Goal: Task Accomplishment & Management: Use online tool/utility

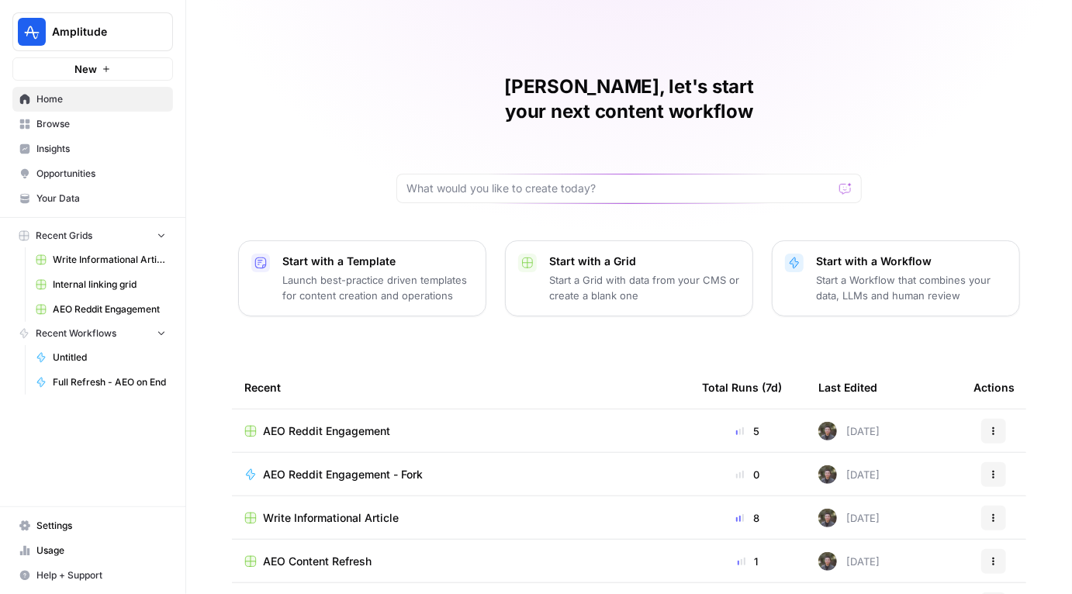
click at [91, 173] on span "Opportunities" at bounding box center [100, 174] width 129 height 14
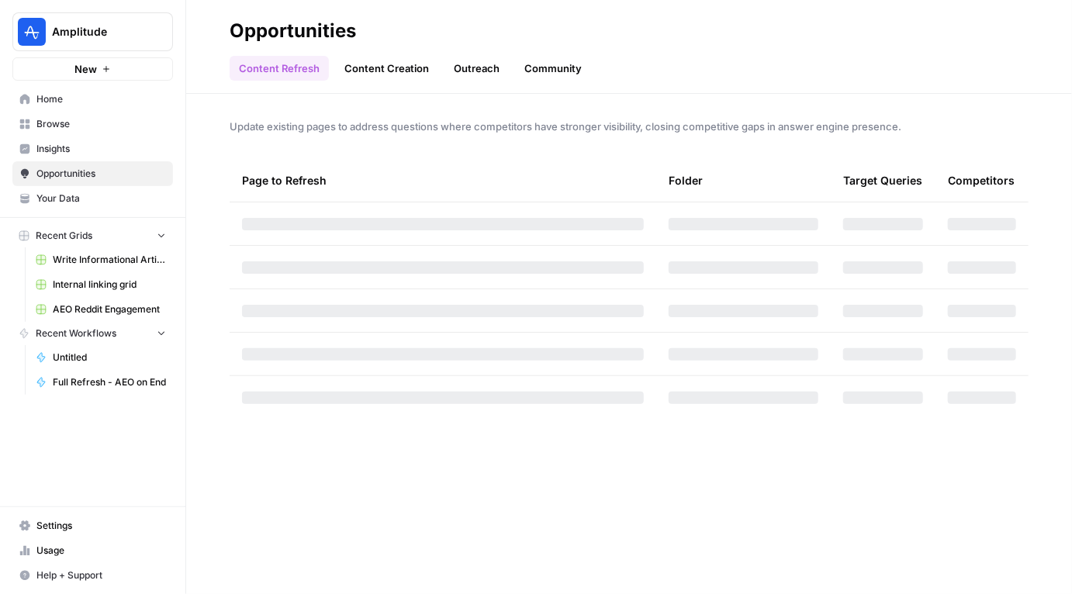
click at [403, 69] on link "Content Creation" at bounding box center [386, 68] width 103 height 25
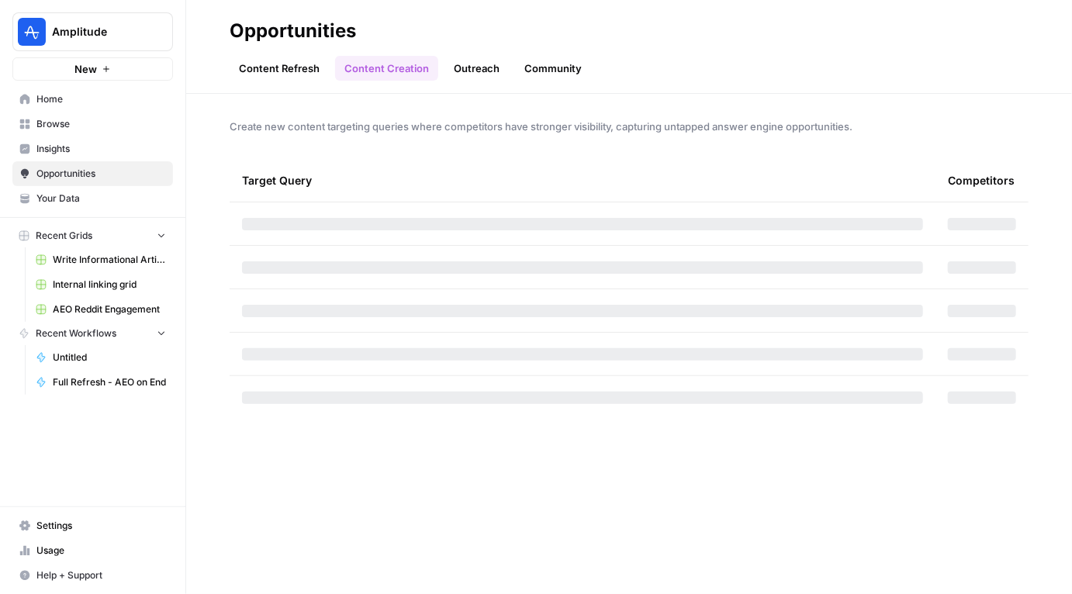
click at [478, 67] on link "Outreach" at bounding box center [476, 68] width 64 height 25
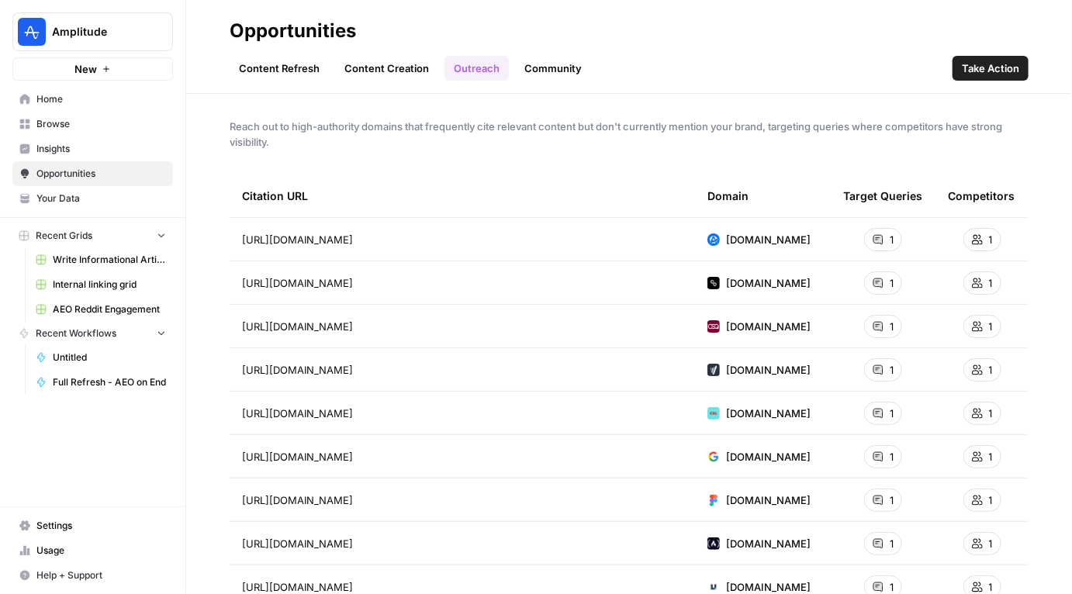
click at [703, 66] on div "Content Refresh Content Creation Outreach Community Take Action" at bounding box center [629, 61] width 799 height 37
click at [713, 57] on div "Content Refresh Content Creation Outreach Community Take Action" at bounding box center [629, 61] width 799 height 37
click at [392, 74] on link "Content Creation" at bounding box center [386, 68] width 103 height 25
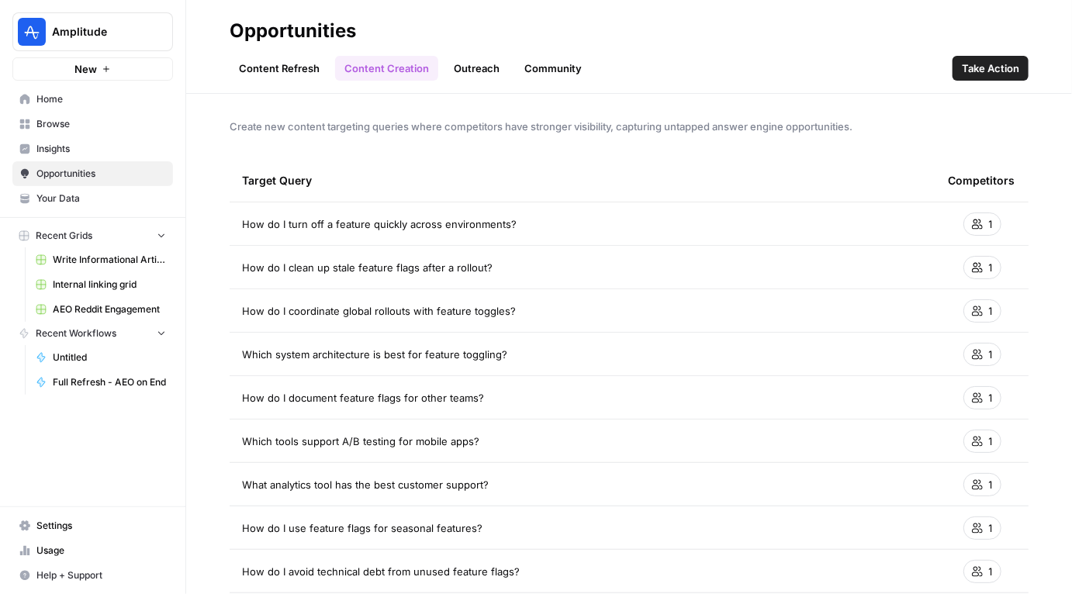
click at [455, 71] on link "Outreach" at bounding box center [476, 68] width 64 height 25
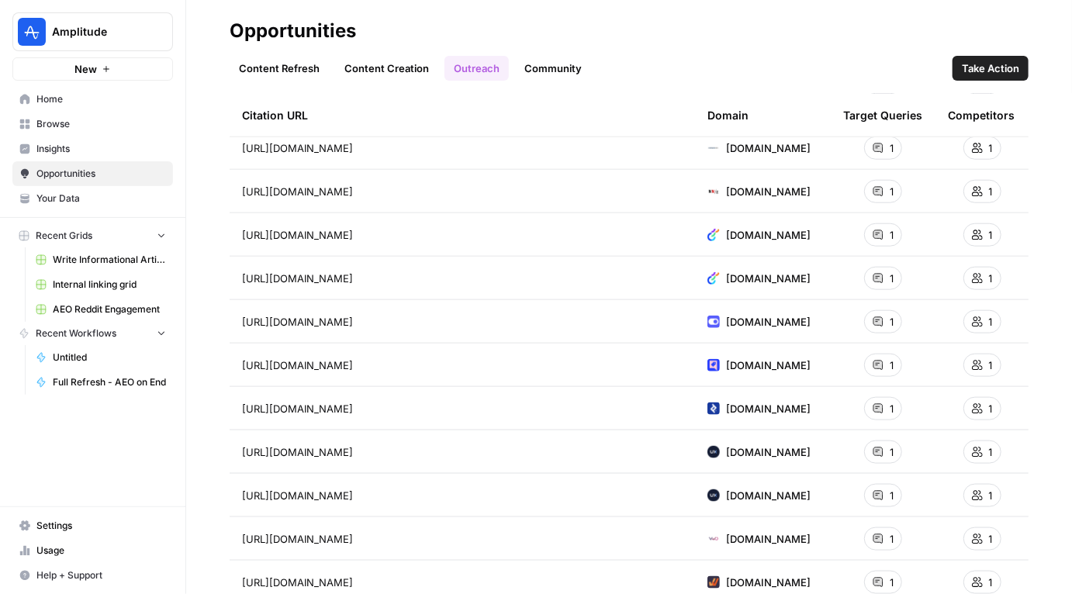
scroll to position [734, 0]
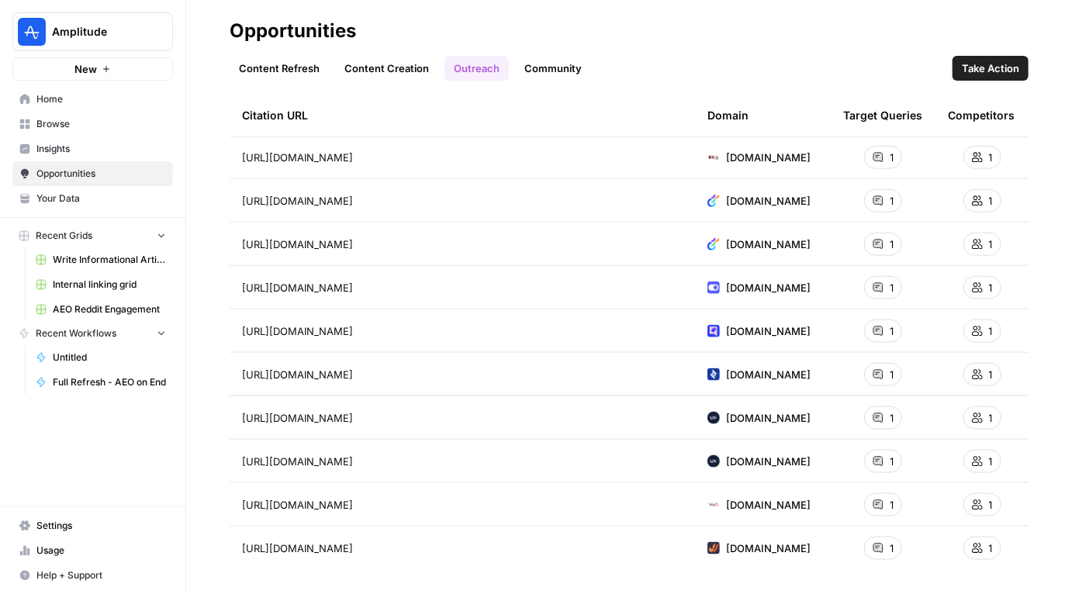
click at [369, 535] on td "https://whatfix.com/blog/user-friction/ Go to page" at bounding box center [462, 548] width 465 height 43
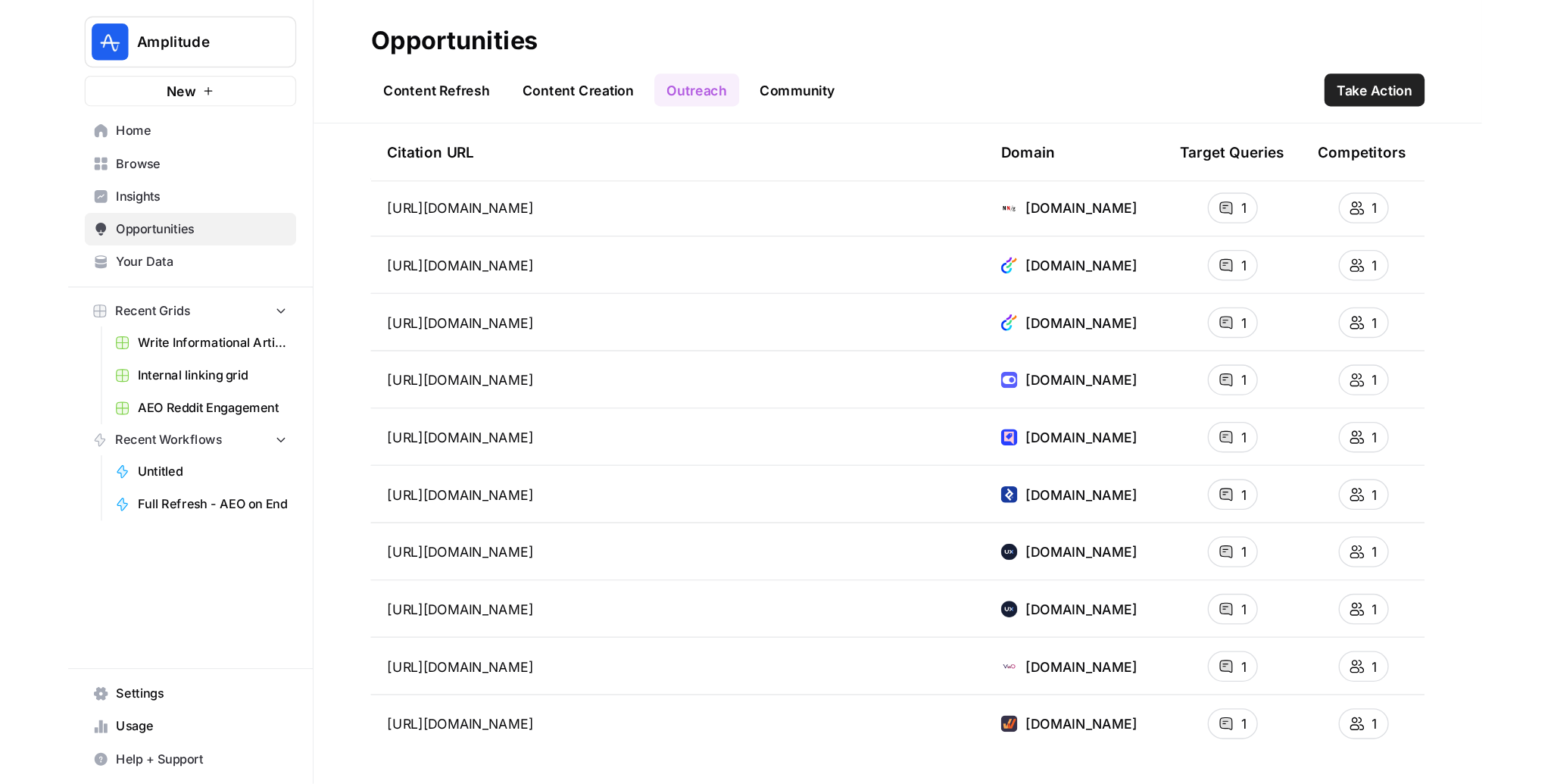
scroll to position [0, 0]
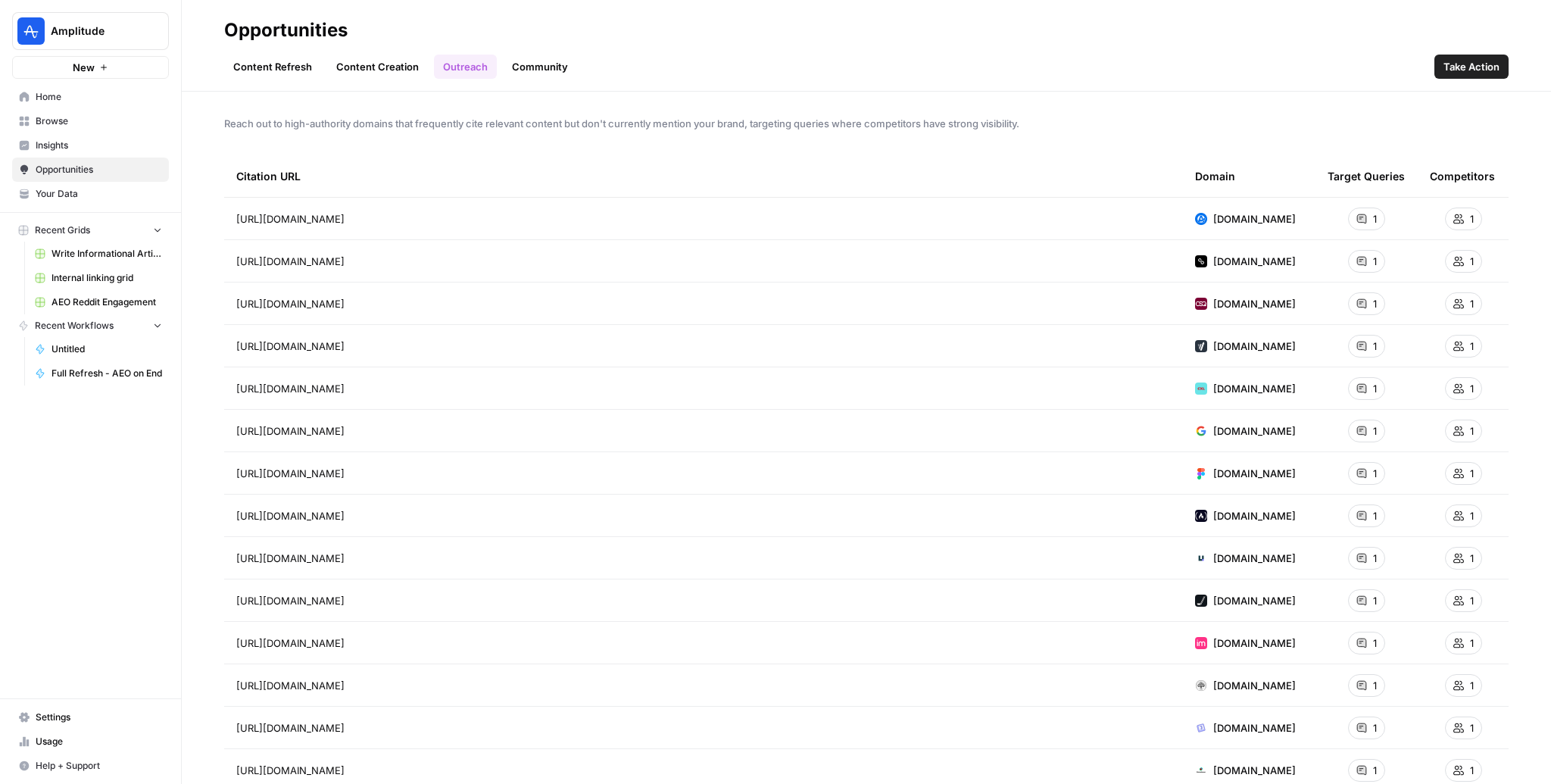
click at [274, 71] on link "Content Refresh" at bounding box center [272, 66] width 97 height 24
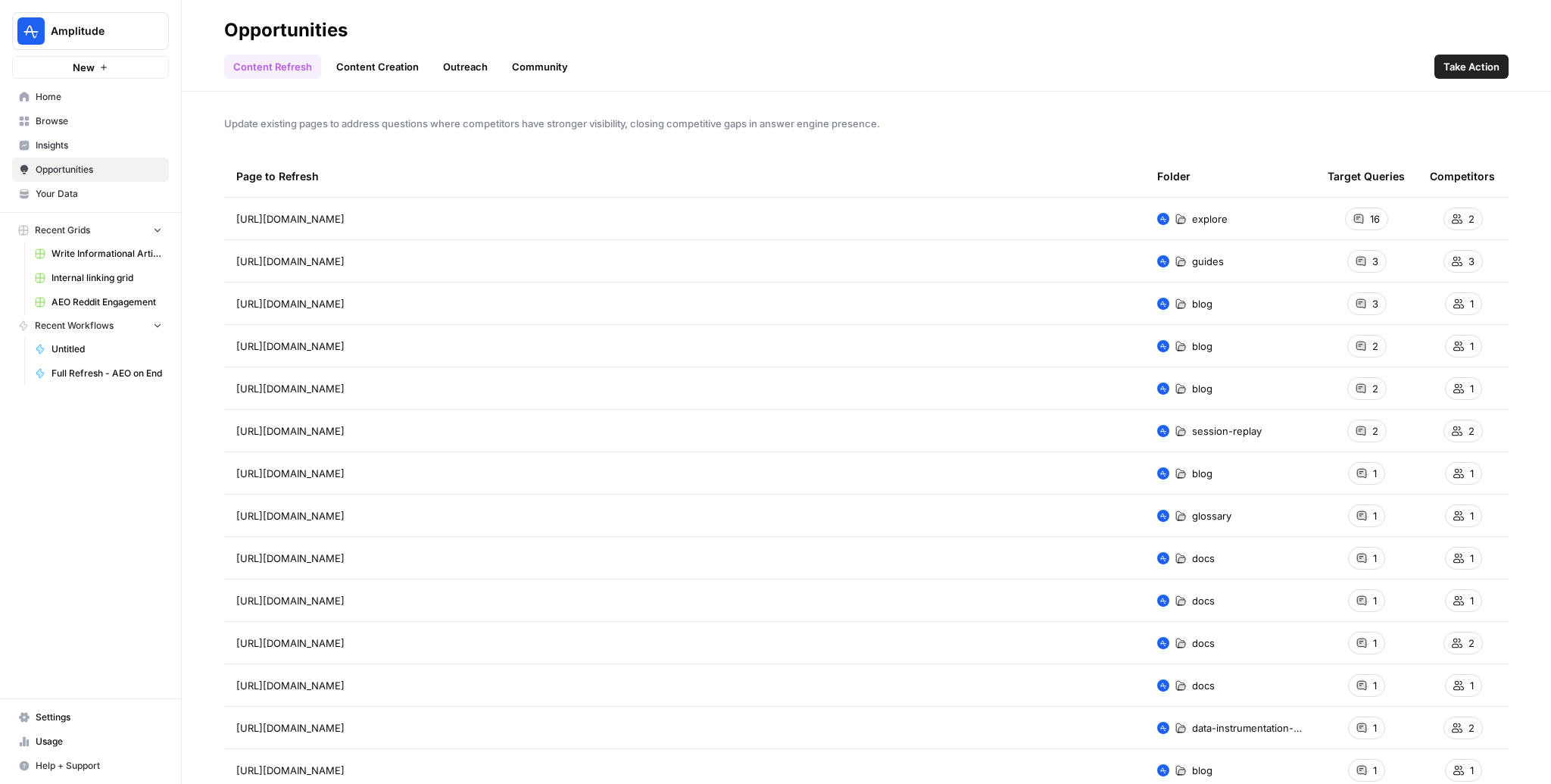
click at [399, 72] on link "Content Creation" at bounding box center [377, 66] width 101 height 24
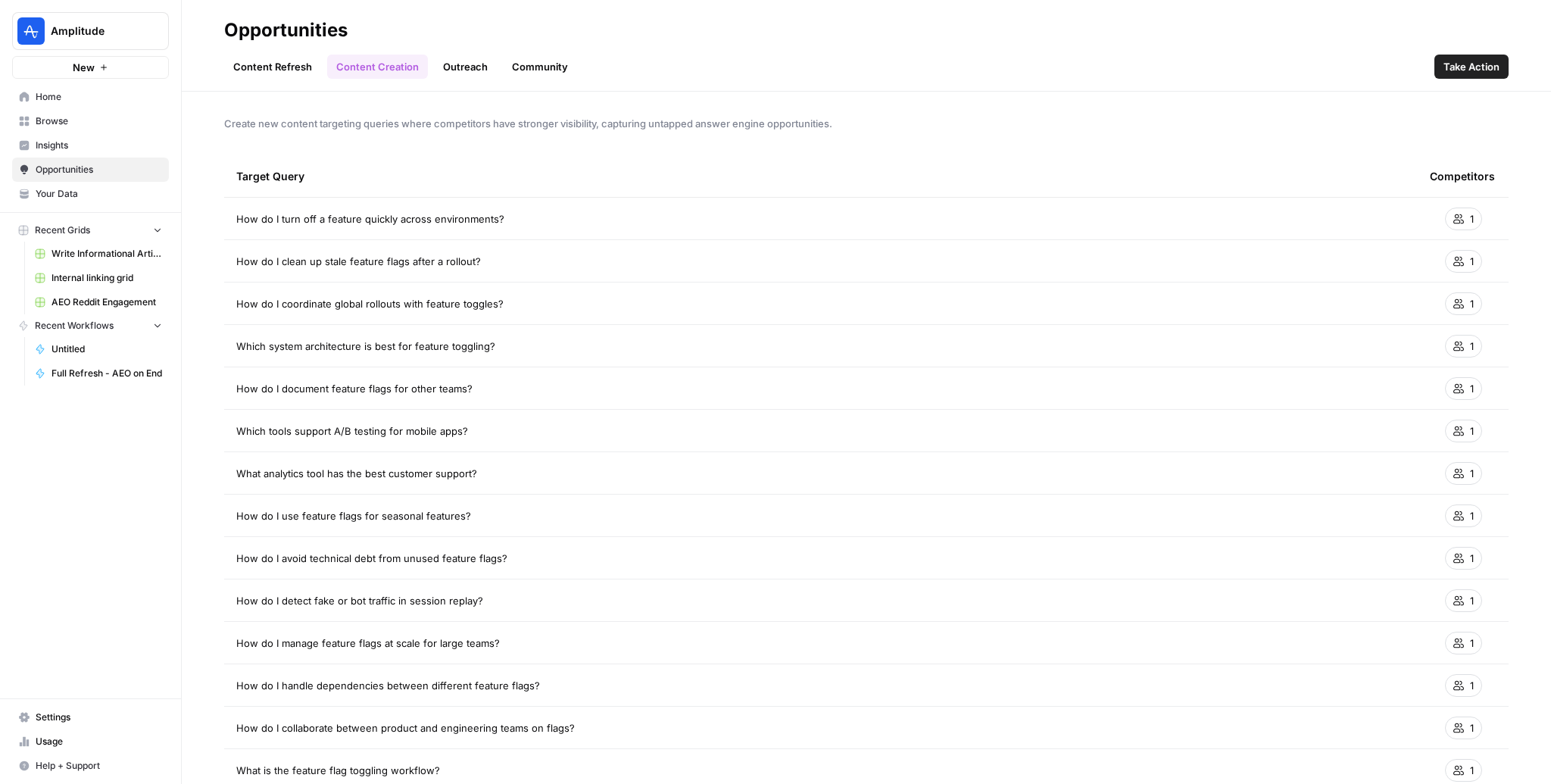
click at [454, 69] on link "Outreach" at bounding box center [465, 66] width 63 height 24
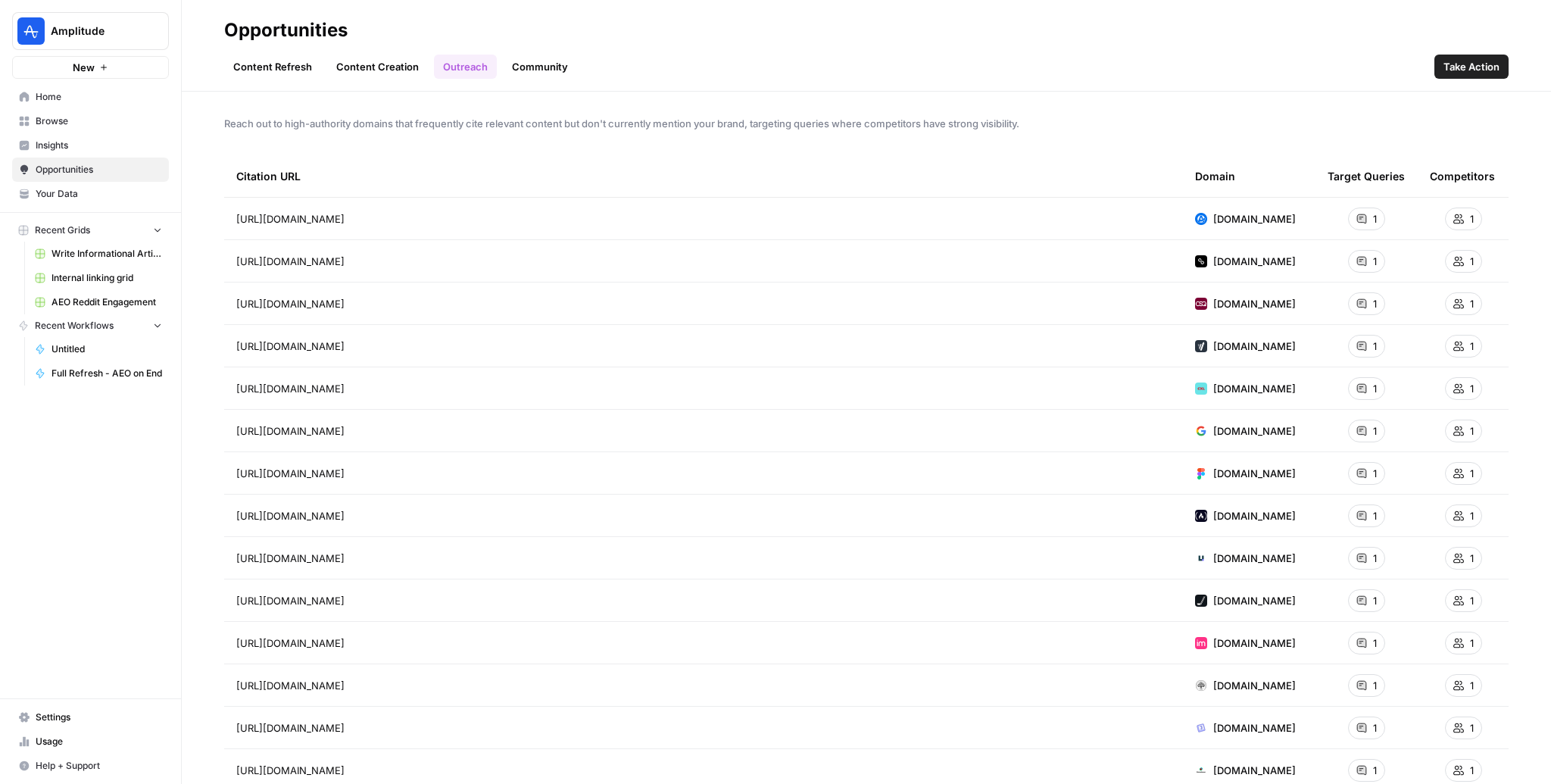
click at [525, 61] on link "Community" at bounding box center [540, 66] width 74 height 24
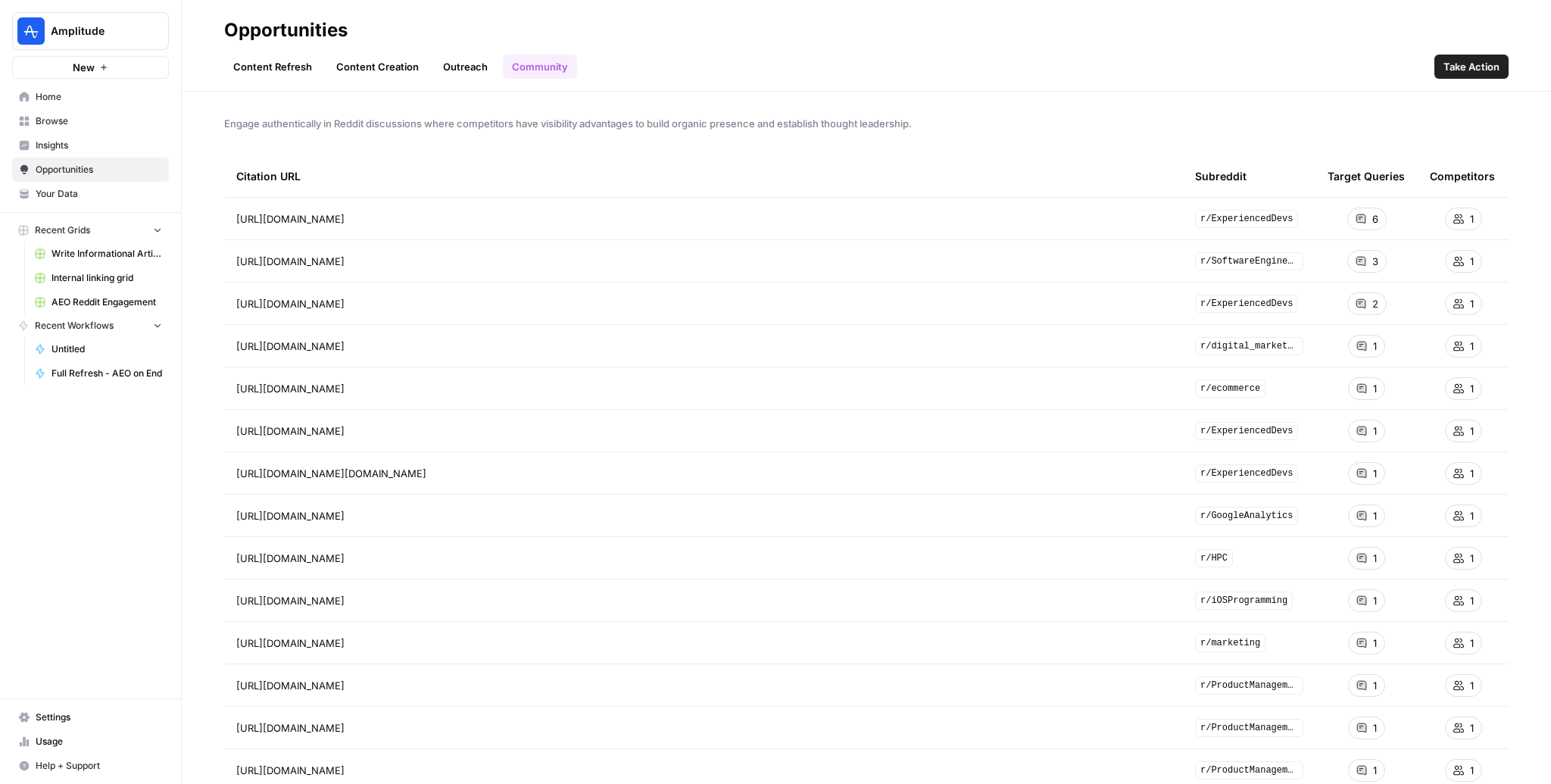
click at [464, 62] on link "Outreach" at bounding box center [465, 66] width 63 height 24
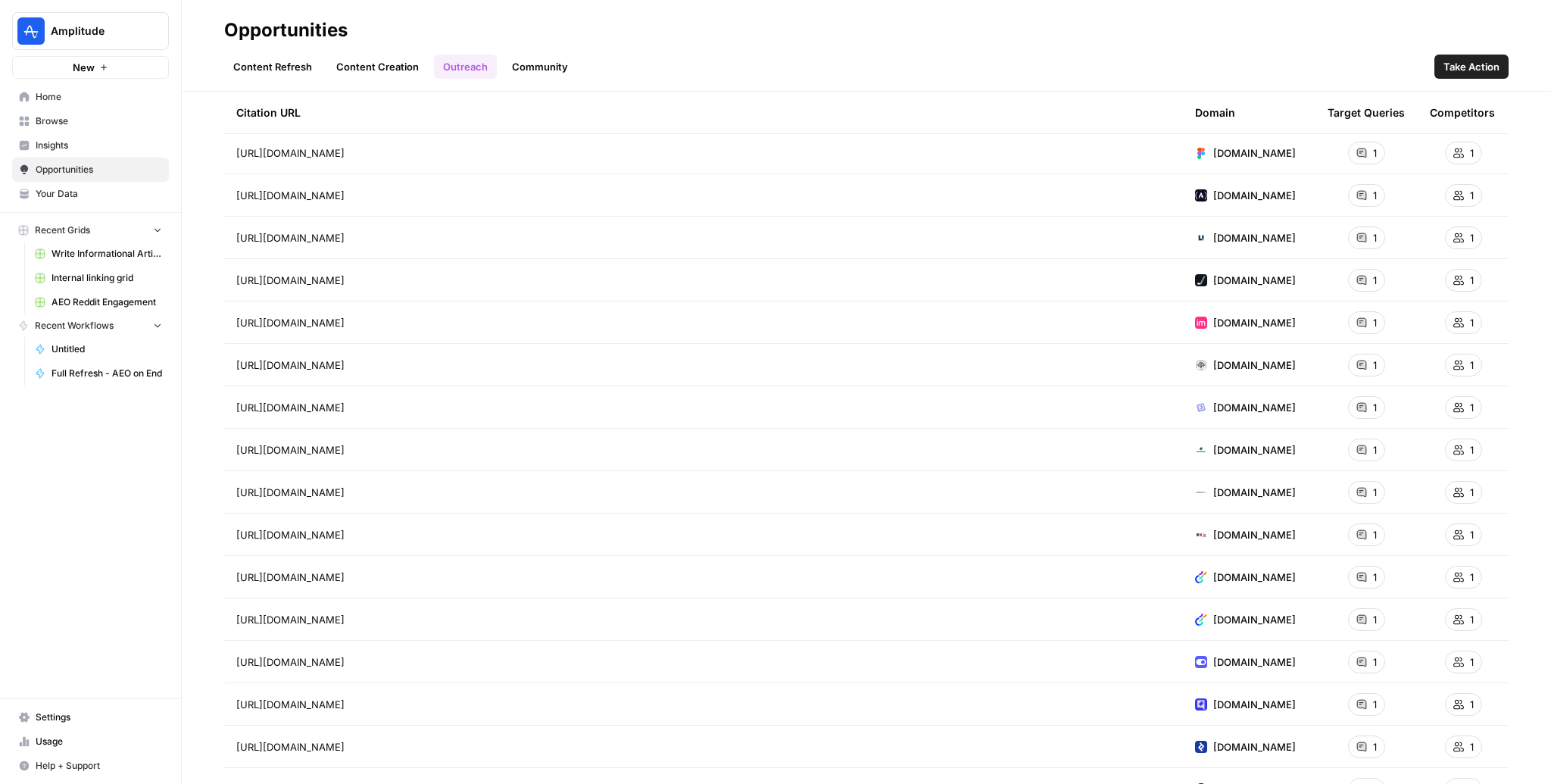
scroll to position [497, 0]
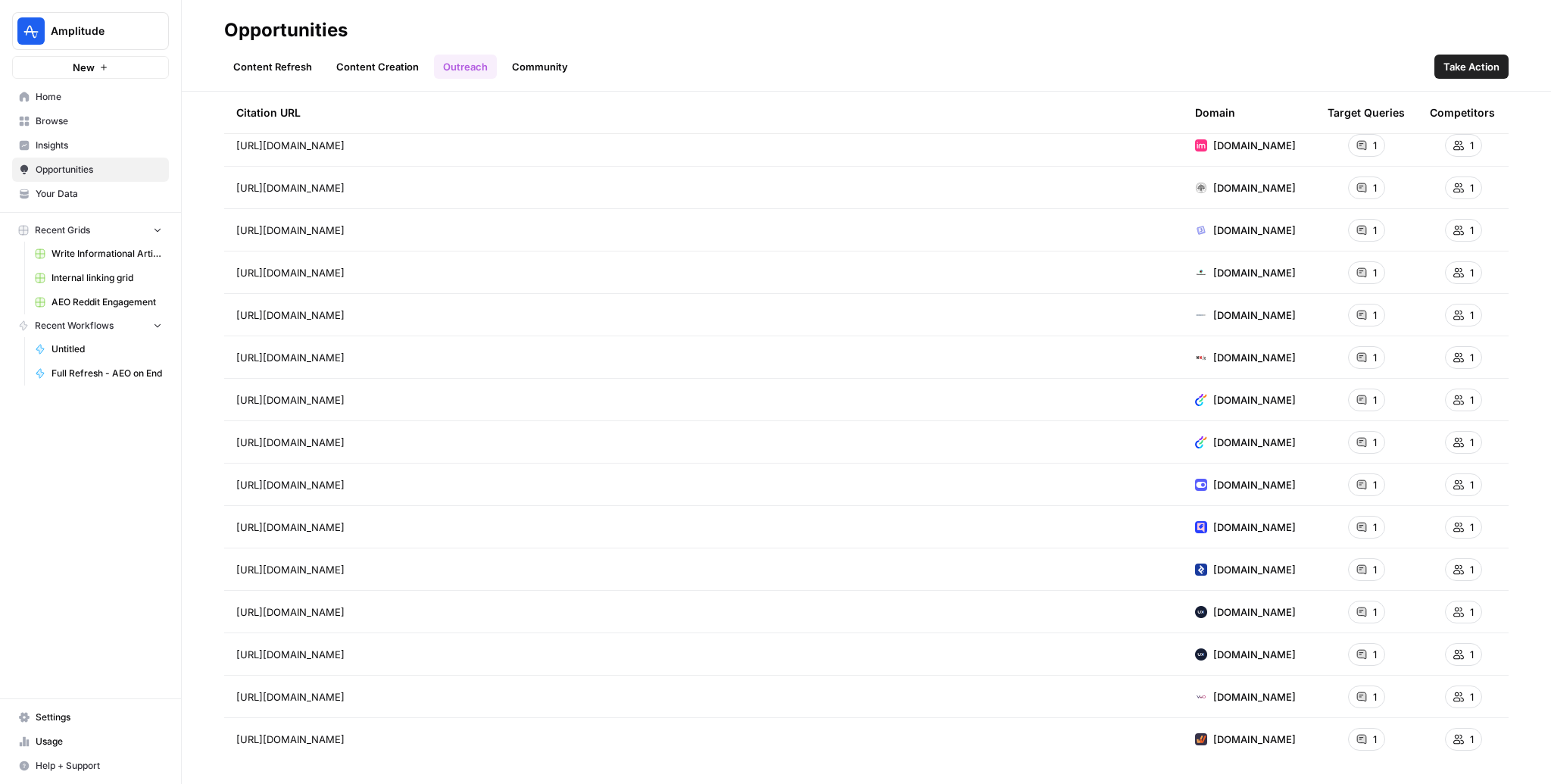
click at [54, 90] on span "Home" at bounding box center [98, 97] width 126 height 14
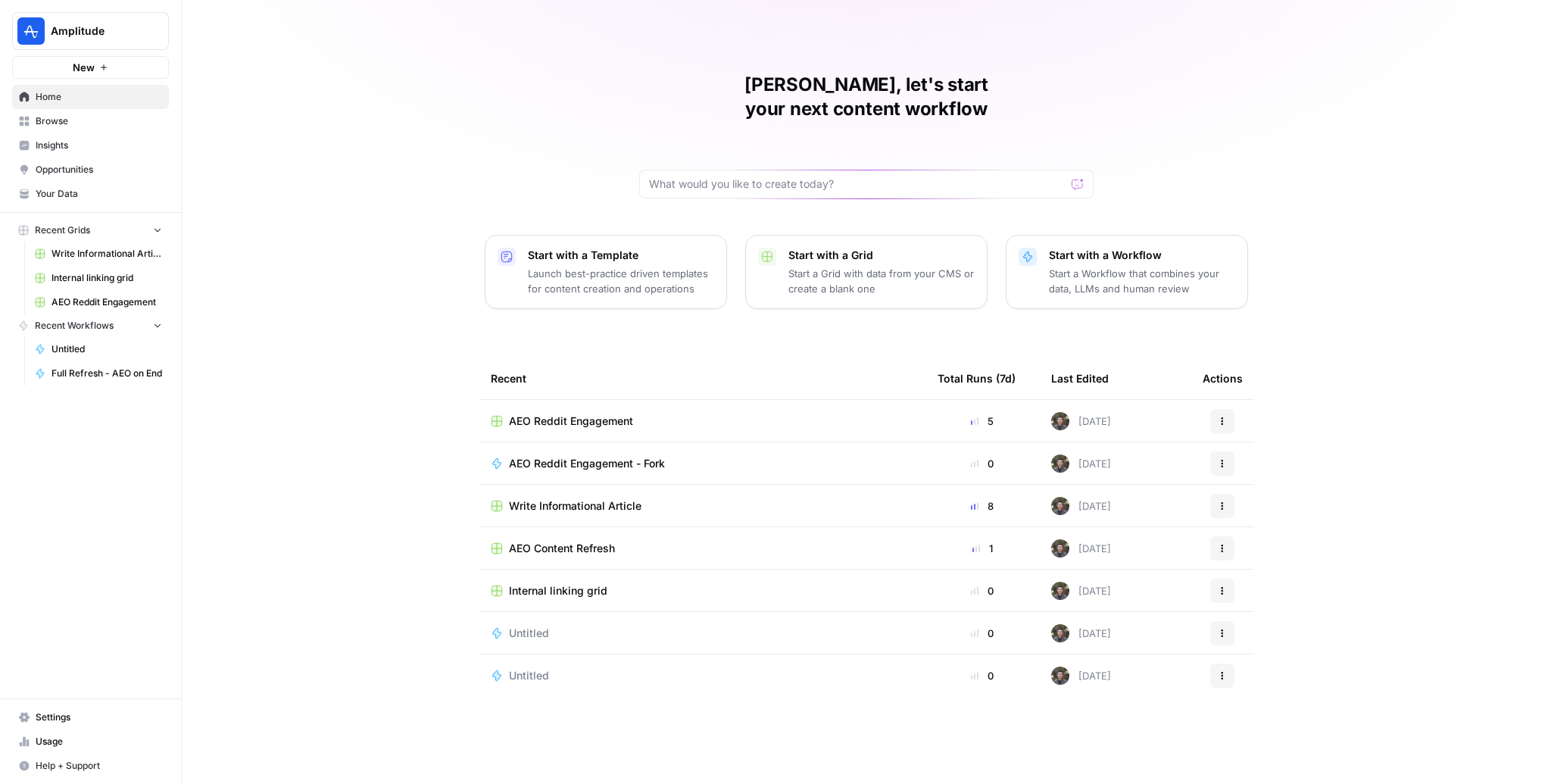
click at [98, 121] on span "Browse" at bounding box center [98, 121] width 126 height 14
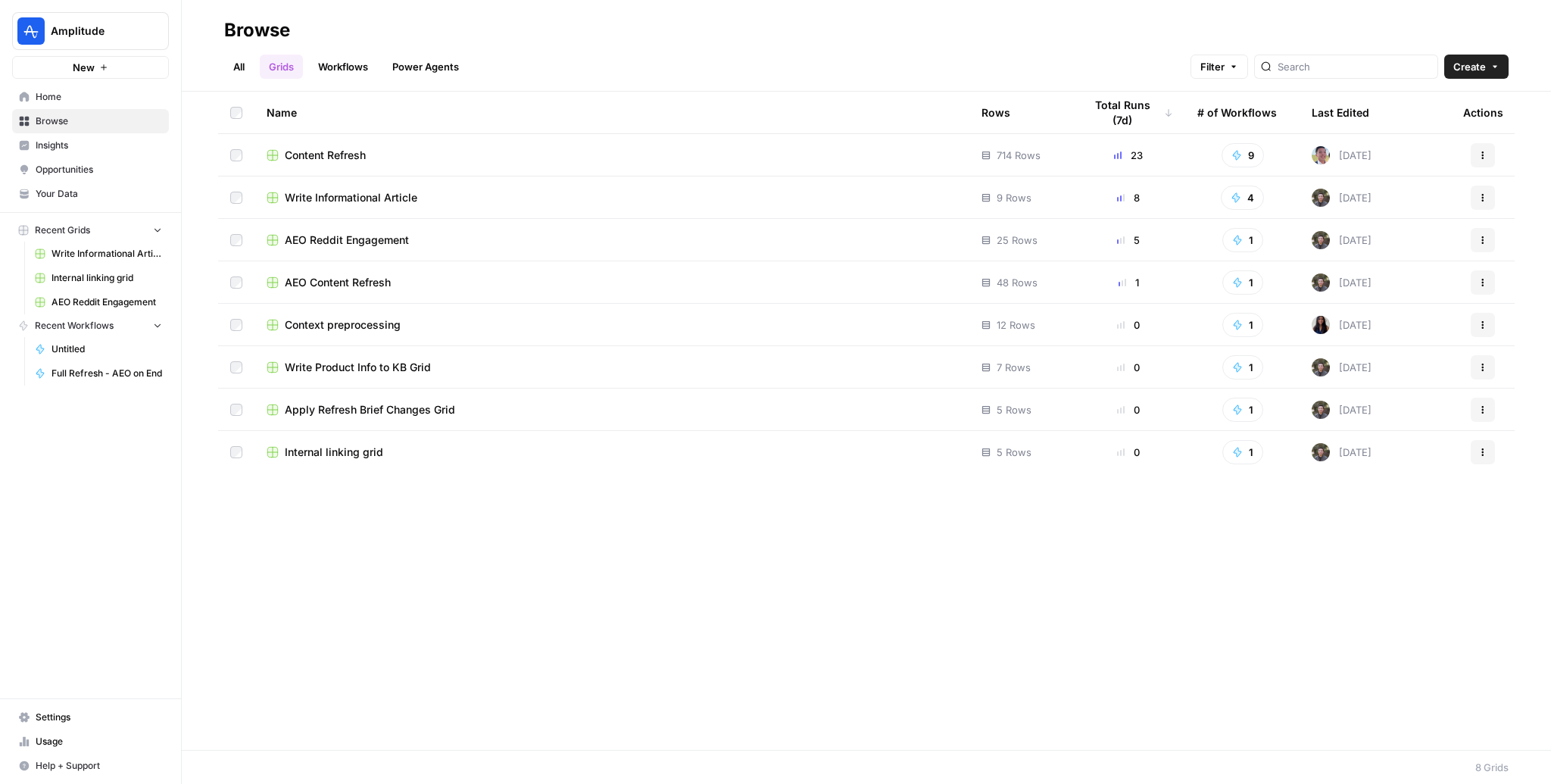
click at [72, 85] on link "Home" at bounding box center [90, 97] width 157 height 24
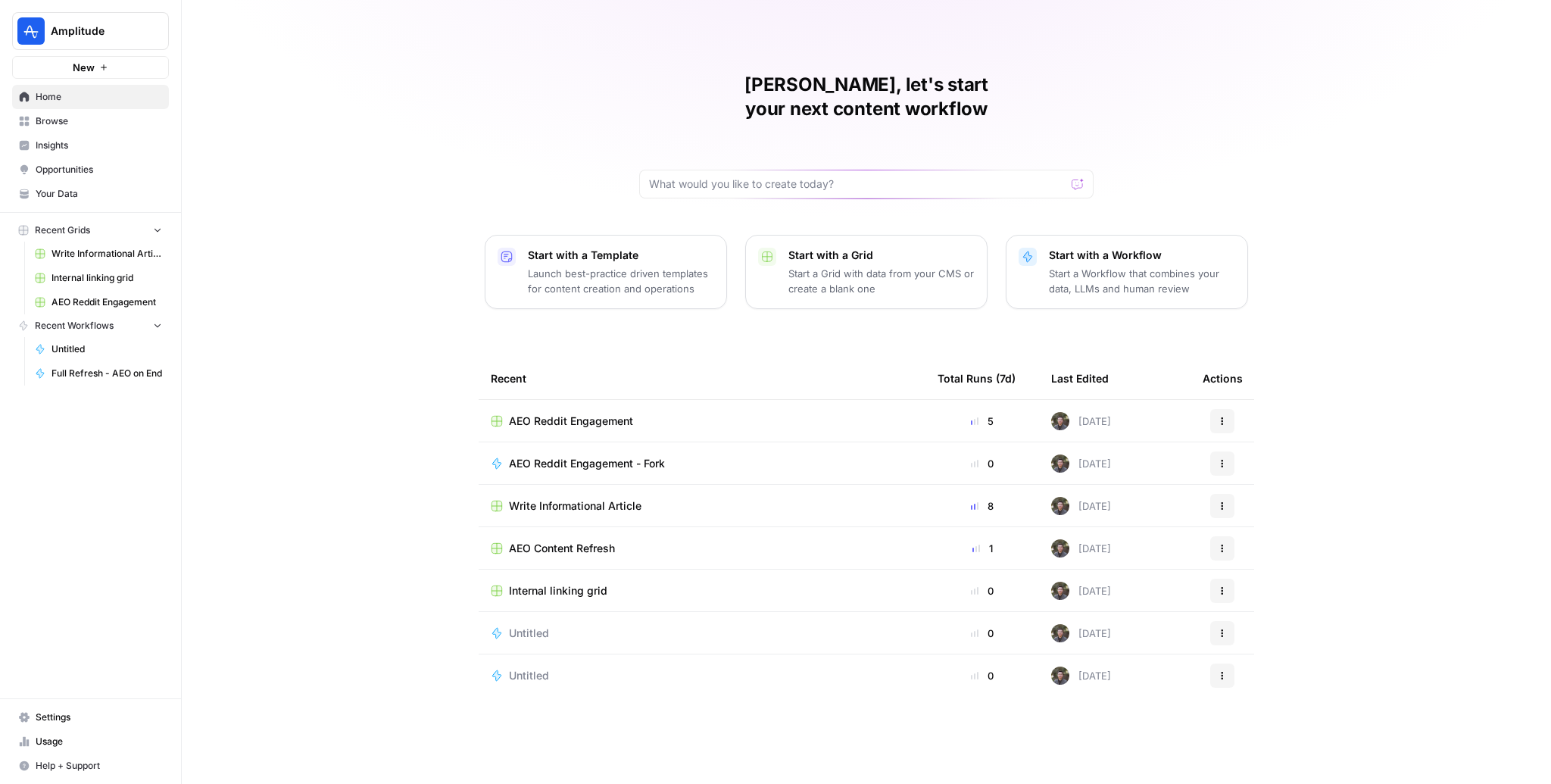
click at [83, 142] on span "Insights" at bounding box center [98, 145] width 126 height 14
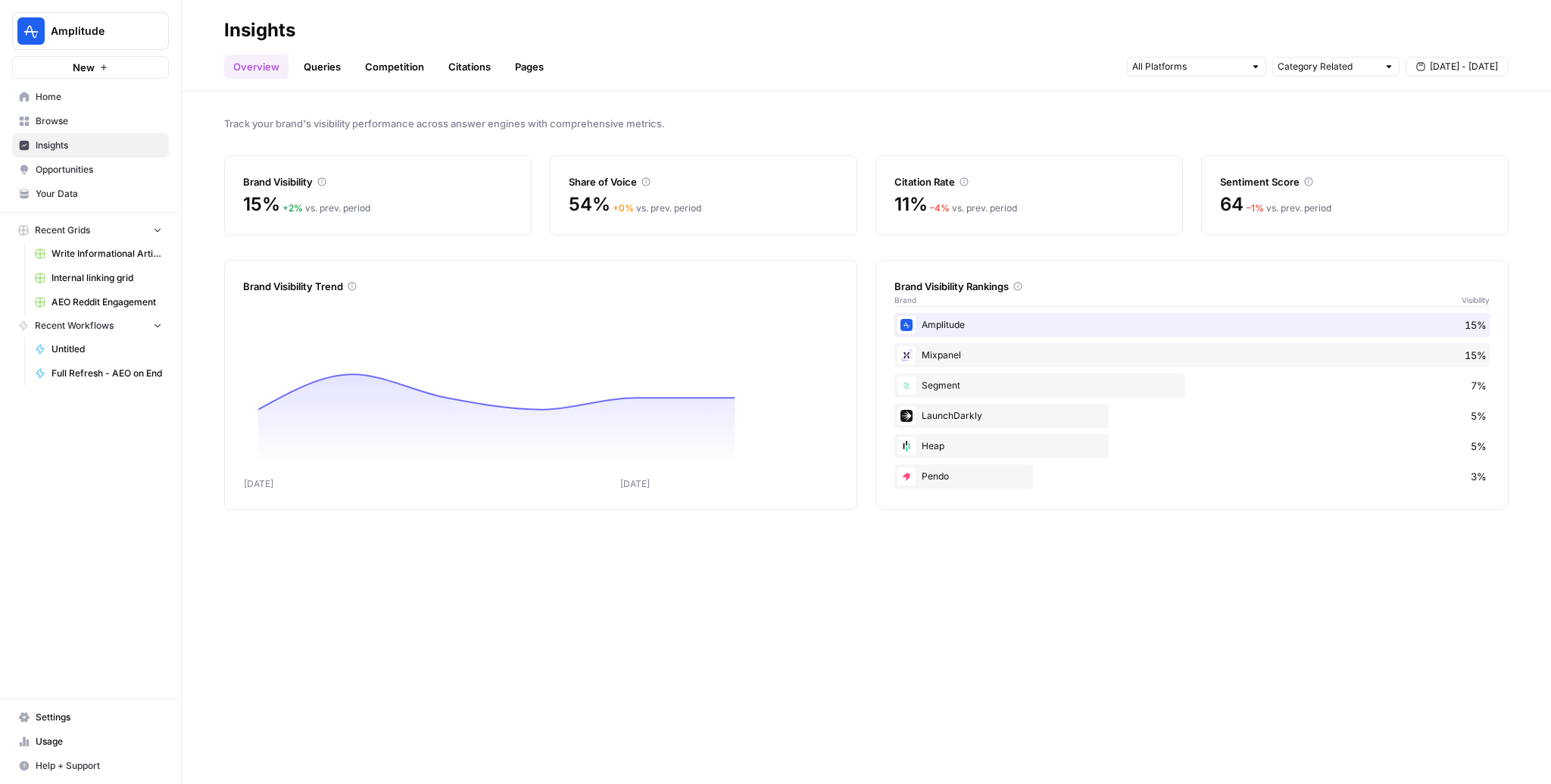
click at [1046, 62] on span "Aug 27 - Sep 2" at bounding box center [1464, 66] width 68 height 14
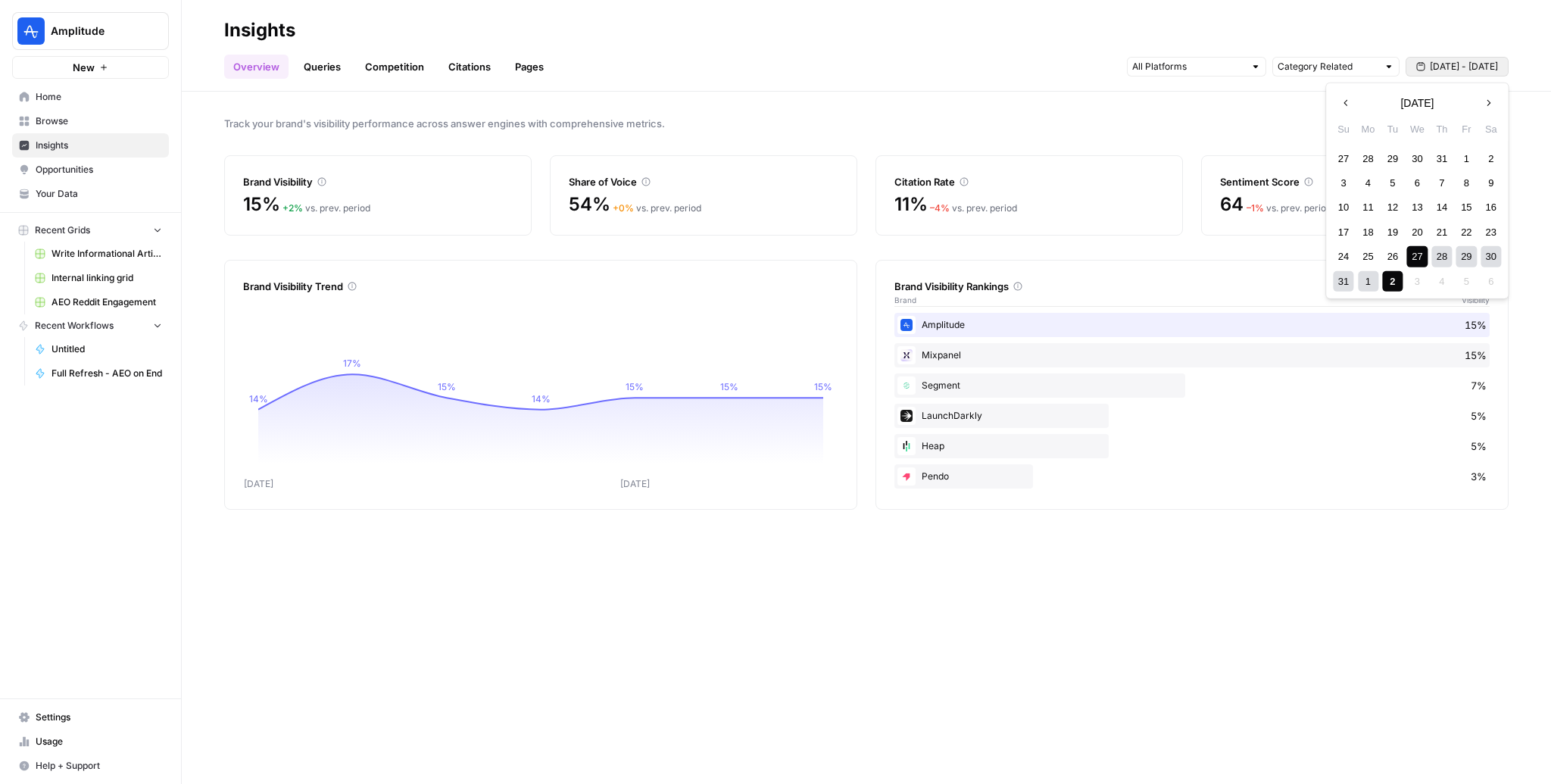
click at [1046, 96] on button "Previous month" at bounding box center [1346, 103] width 27 height 27
click at [1046, 159] on div "1" at bounding box center [1392, 157] width 21 height 21
click at [1046, 63] on header "Insights Overview Queries Competition Citations Pages Category Related Aug 27 -…" at bounding box center [866, 46] width 1369 height 92
click at [1046, 62] on span "Aug 27 - Sep 2" at bounding box center [1464, 66] width 68 height 14
click at [1046, 184] on div "5" at bounding box center [1392, 183] width 21 height 21
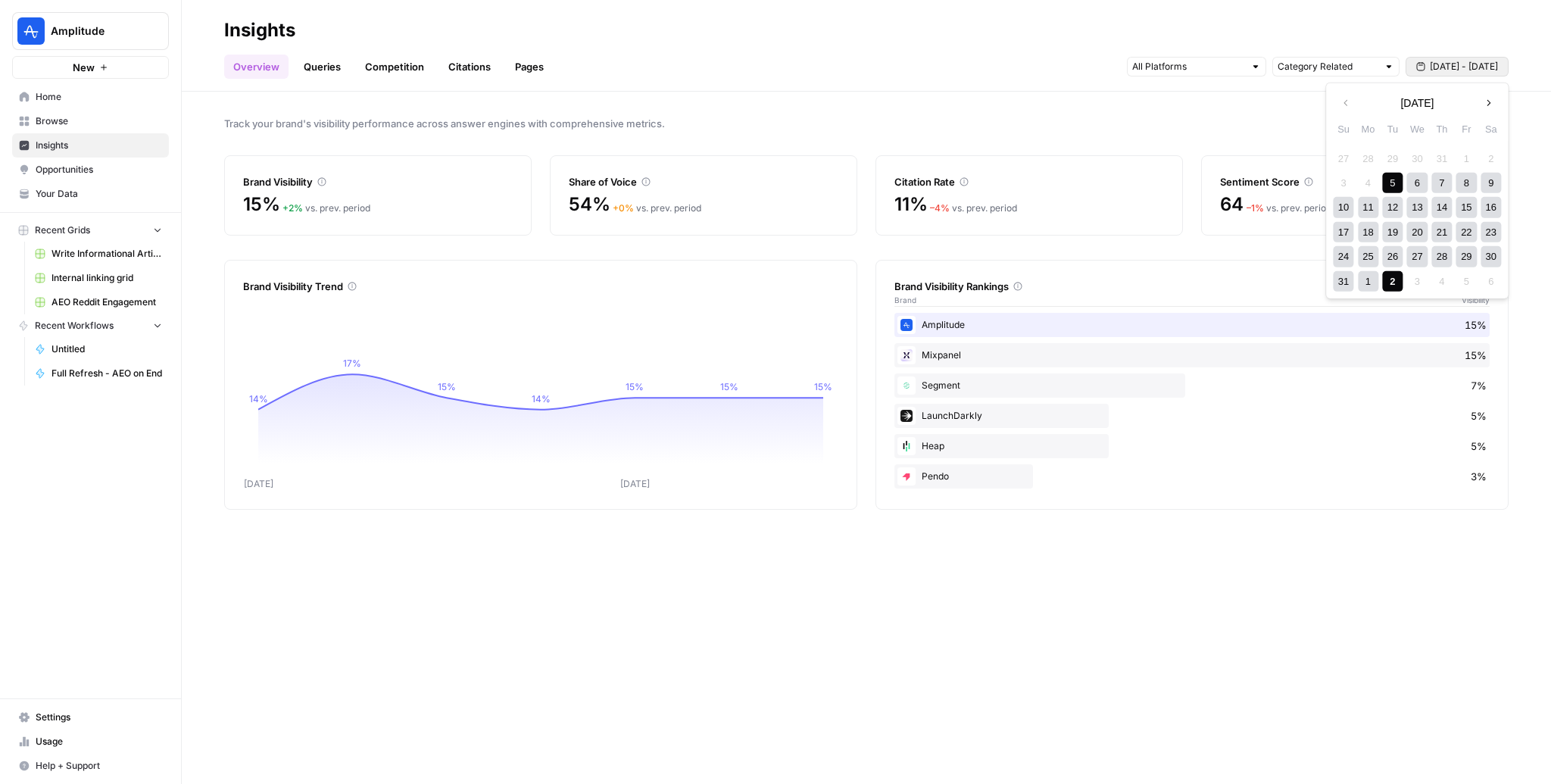
click at [1046, 277] on div "2" at bounding box center [1392, 281] width 21 height 21
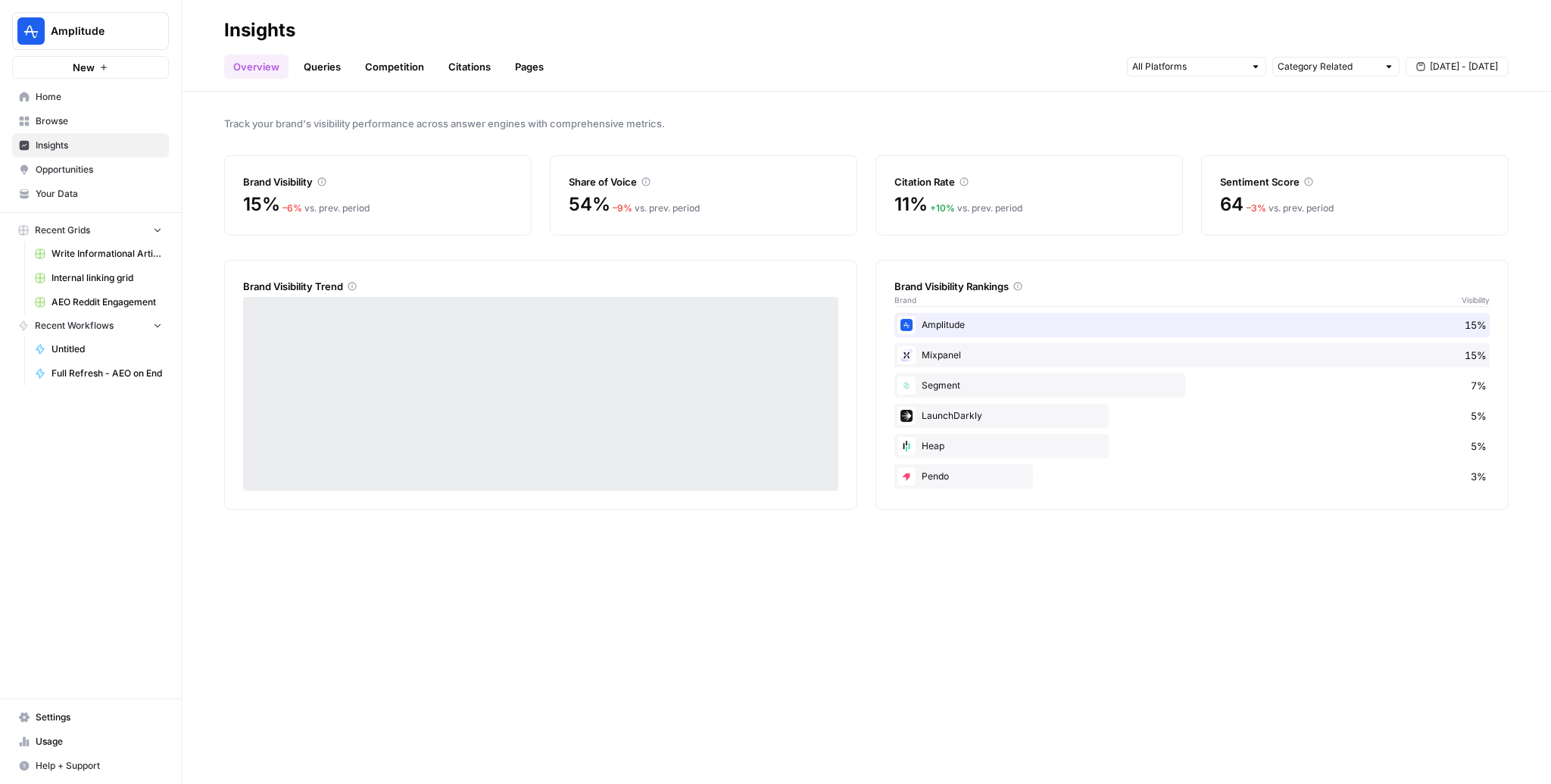
click at [394, 65] on link "Competition" at bounding box center [394, 66] width 77 height 24
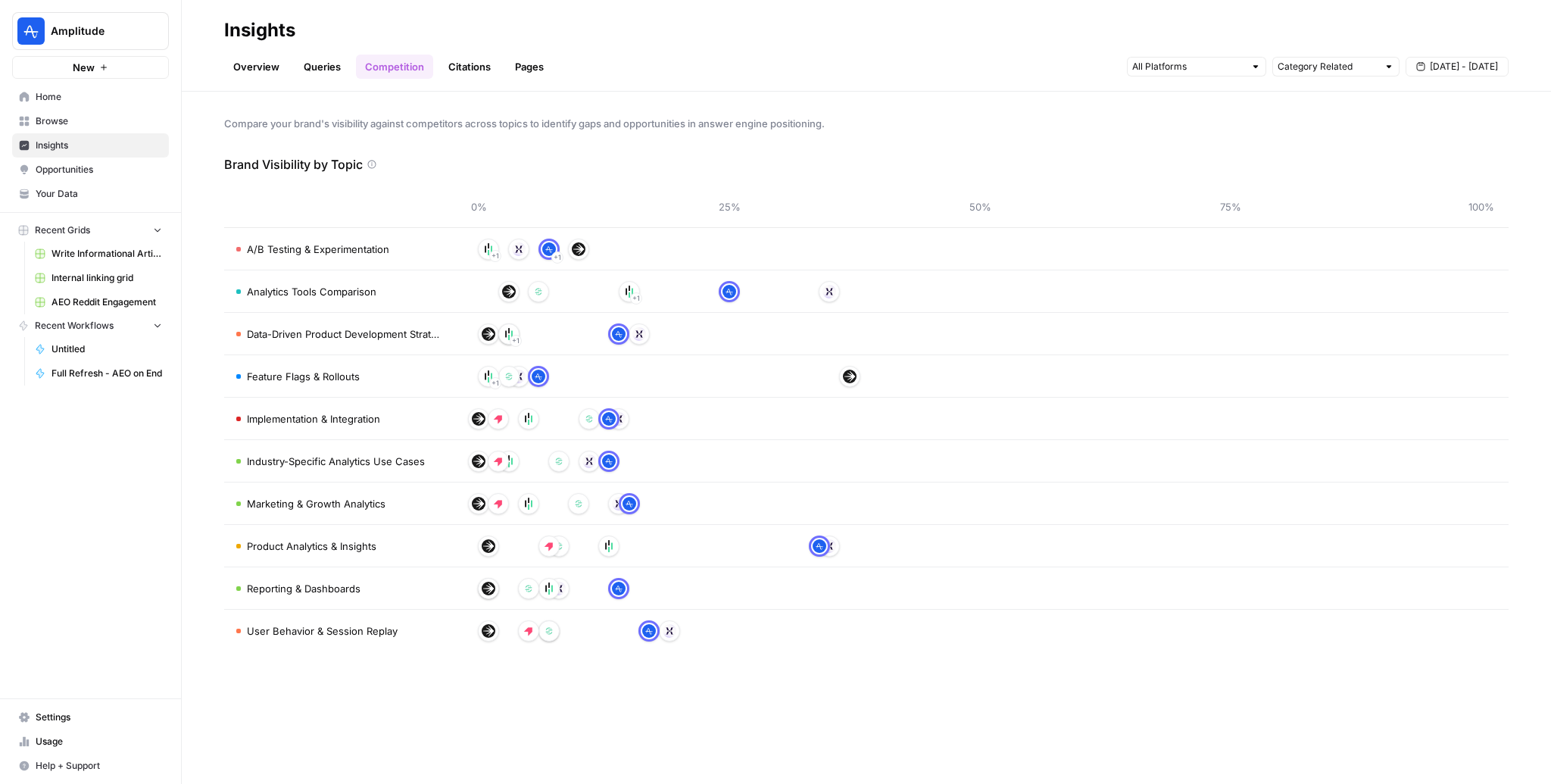
click at [446, 55] on link "Citations" at bounding box center [470, 66] width 61 height 24
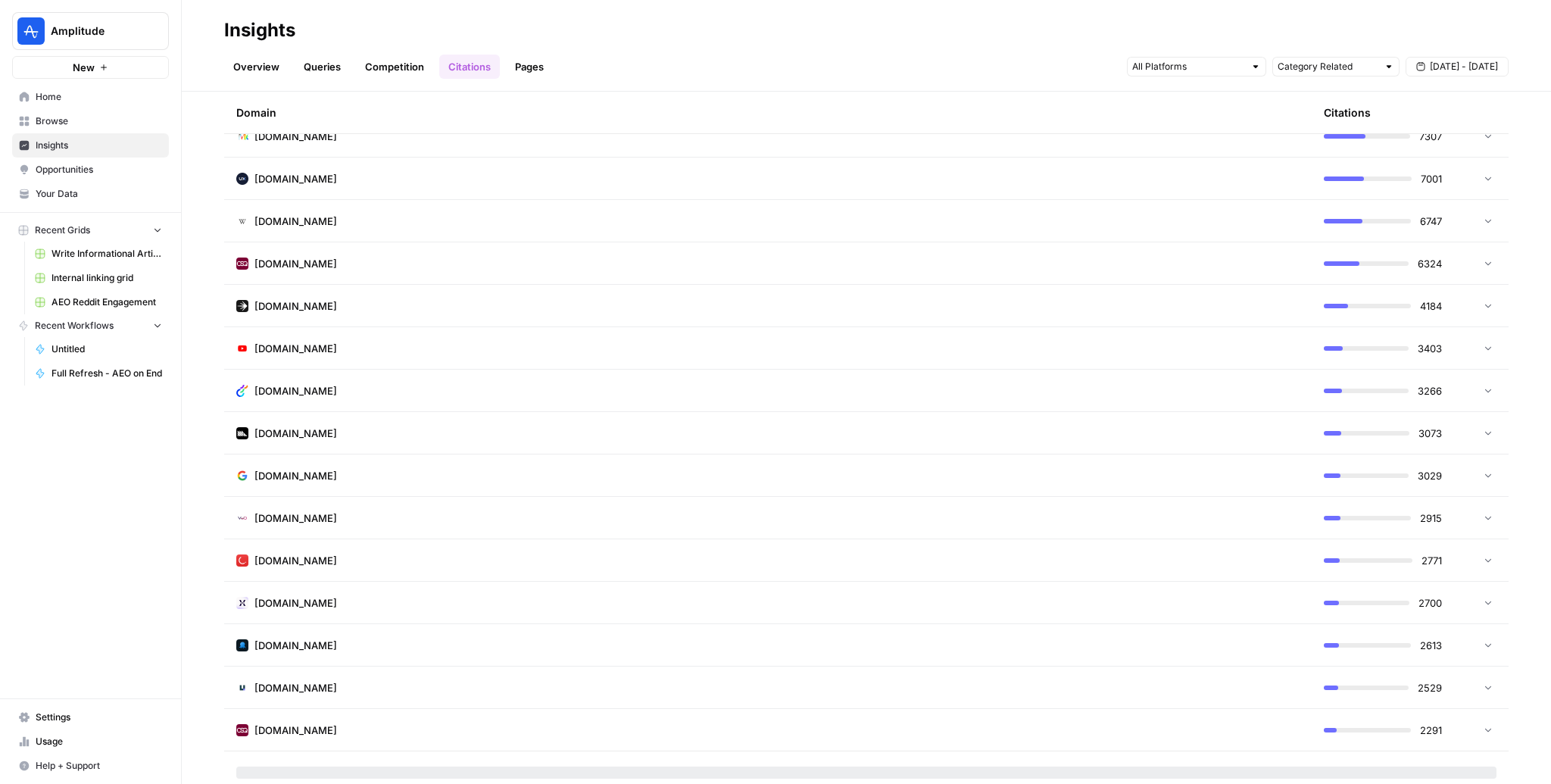
scroll to position [328, 0]
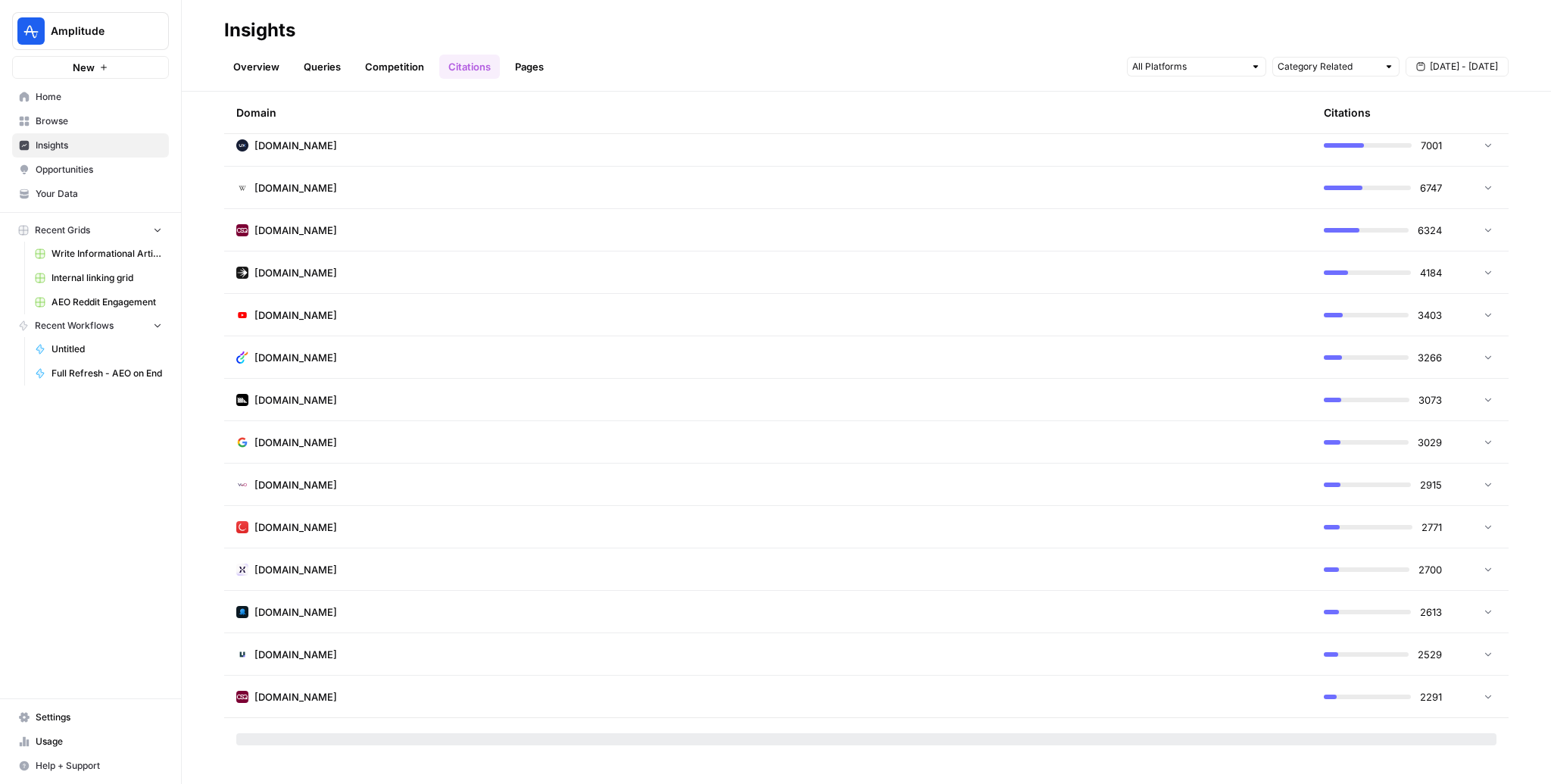
drag, startPoint x: 734, startPoint y: 735, endPoint x: 693, endPoint y: 699, distance: 54.6
click at [693, 579] on tbody "statsig.com 12821 userpilot.com 10400 linkedin.com 9989 amplitude.com 8431 medi…" at bounding box center [866, 315] width 1284 height 890
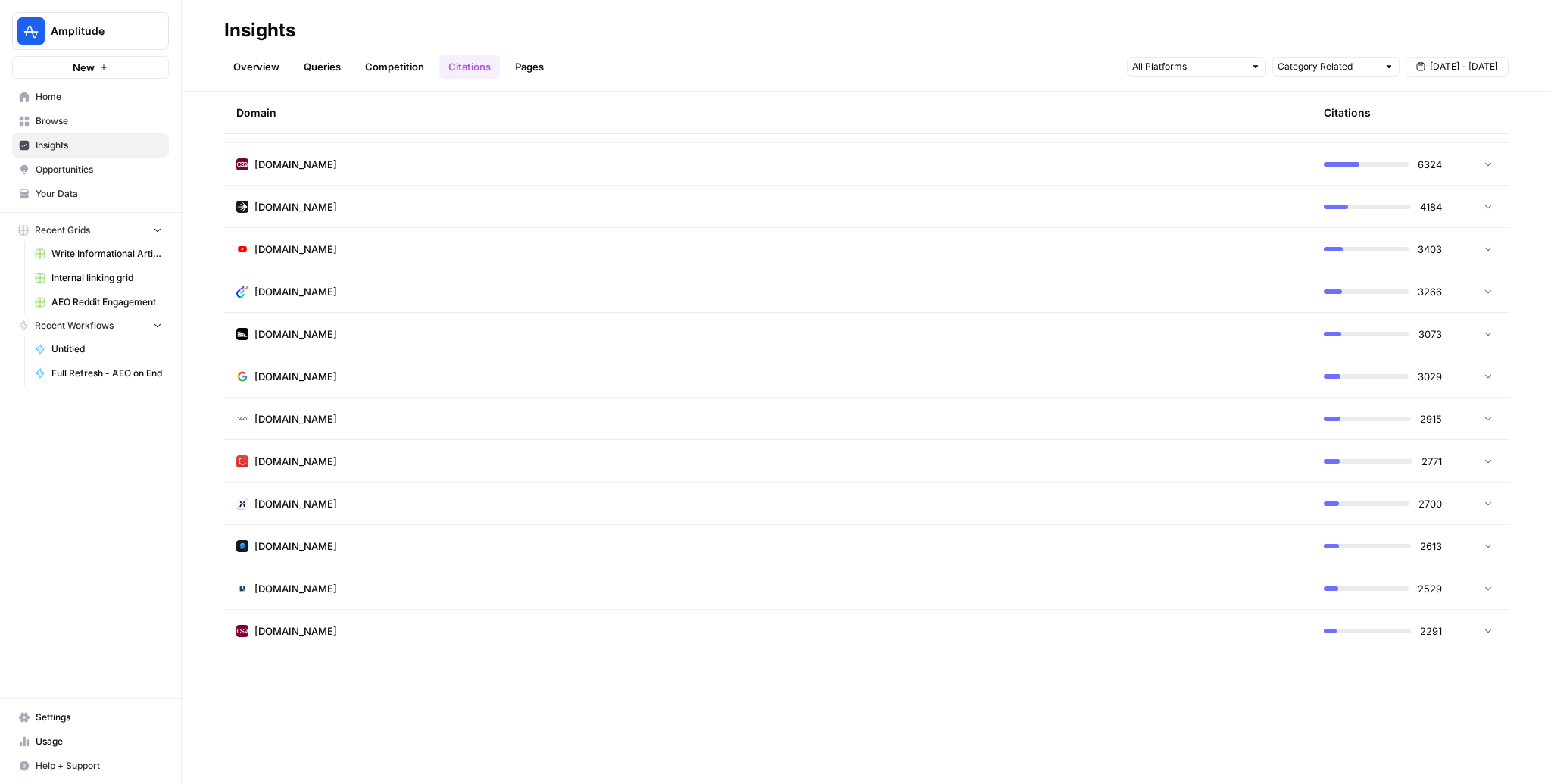
scroll to position [0, 0]
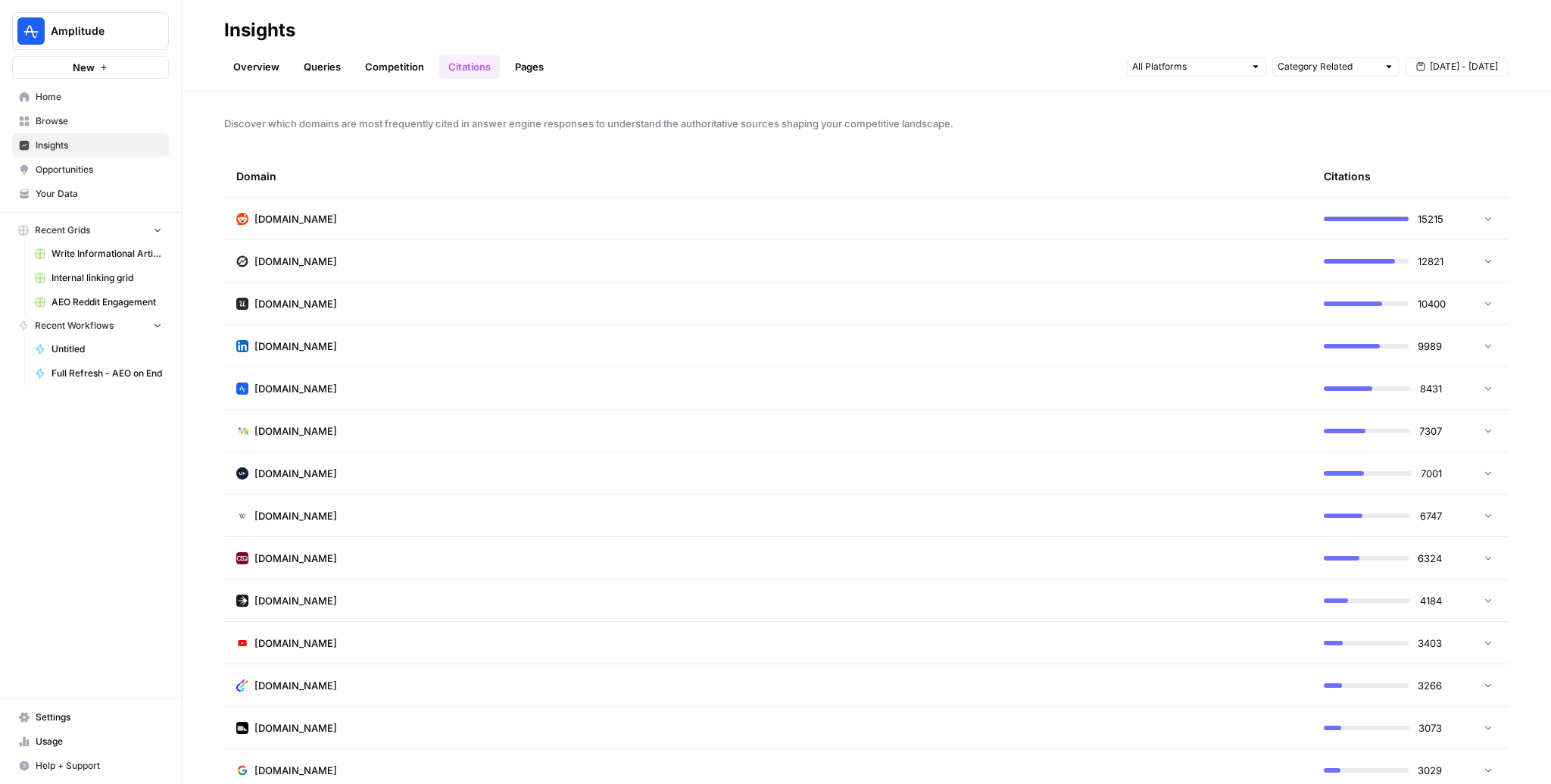
click at [1046, 47] on div "Overview Queries Competition Citations Pages Category Related Aug 5 - Sep 2" at bounding box center [866, 60] width 1284 height 36
click at [1046, 58] on div "Category Related" at bounding box center [1336, 66] width 127 height 20
click at [1046, 93] on span "All Queries" at bounding box center [1333, 101] width 96 height 16
type input "All Queries"
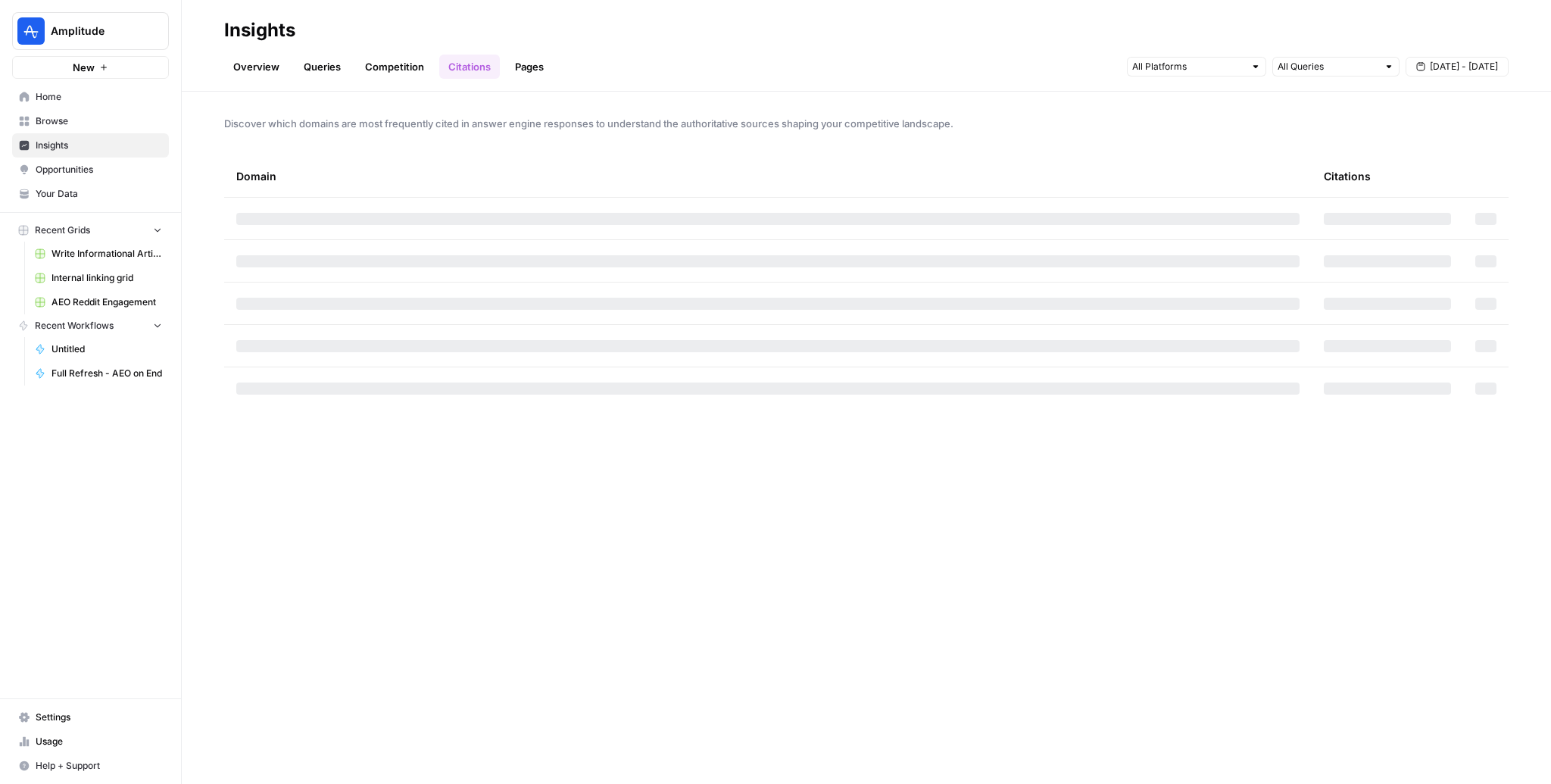
click at [1046, 83] on header "Insights Overview Queries Competition Citations Pages All Queries Aug 5 - Sep 2" at bounding box center [866, 46] width 1369 height 92
click at [1046, 69] on input "text" at bounding box center [1327, 66] width 100 height 16
type input "All Queries"
click at [1046, 30] on h2 "Insights" at bounding box center [866, 30] width 1284 height 24
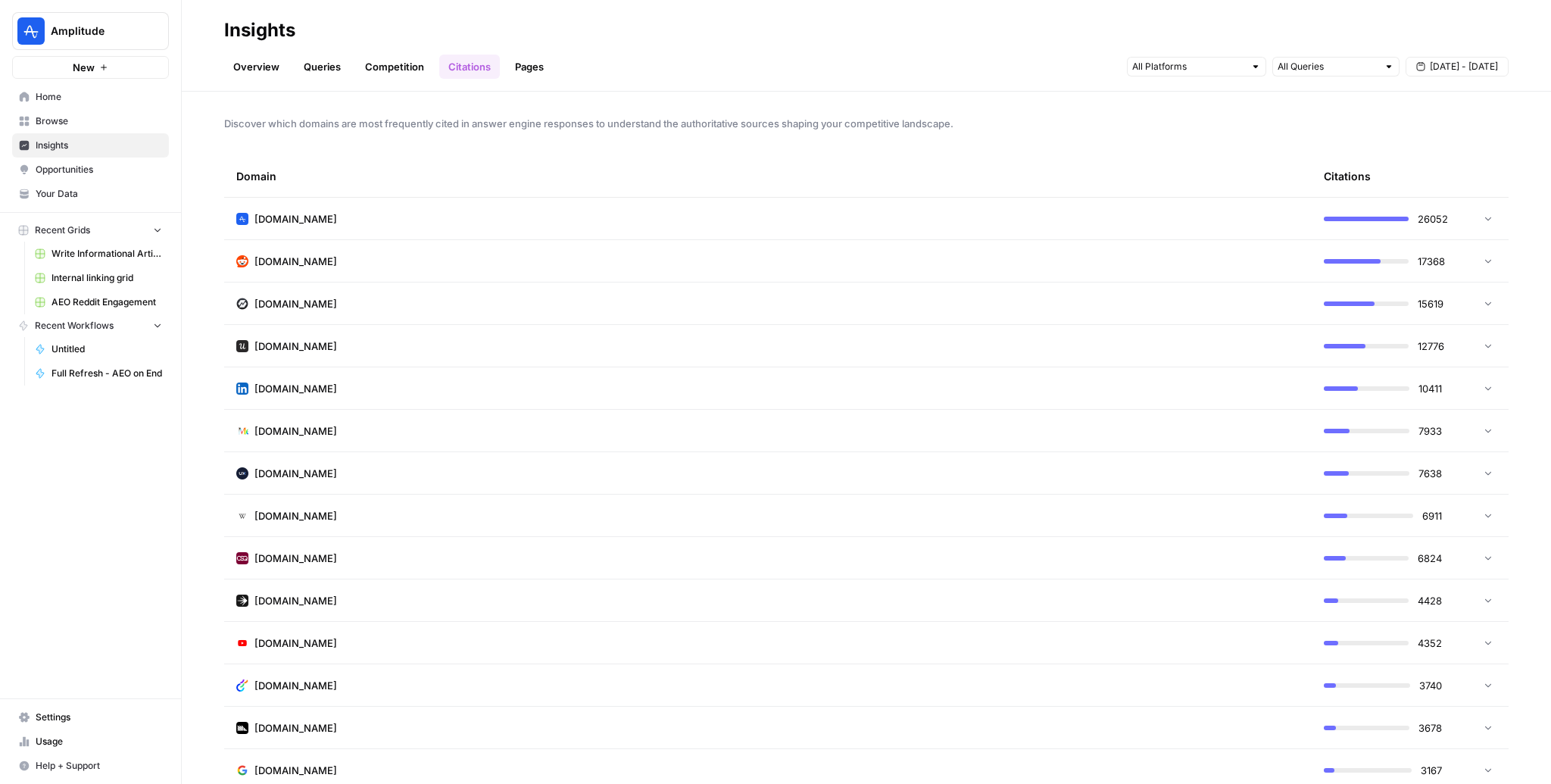
click at [937, 26] on h2 "Insights" at bounding box center [866, 30] width 1284 height 24
click at [350, 441] on td "medium.com" at bounding box center [769, 431] width 1088 height 42
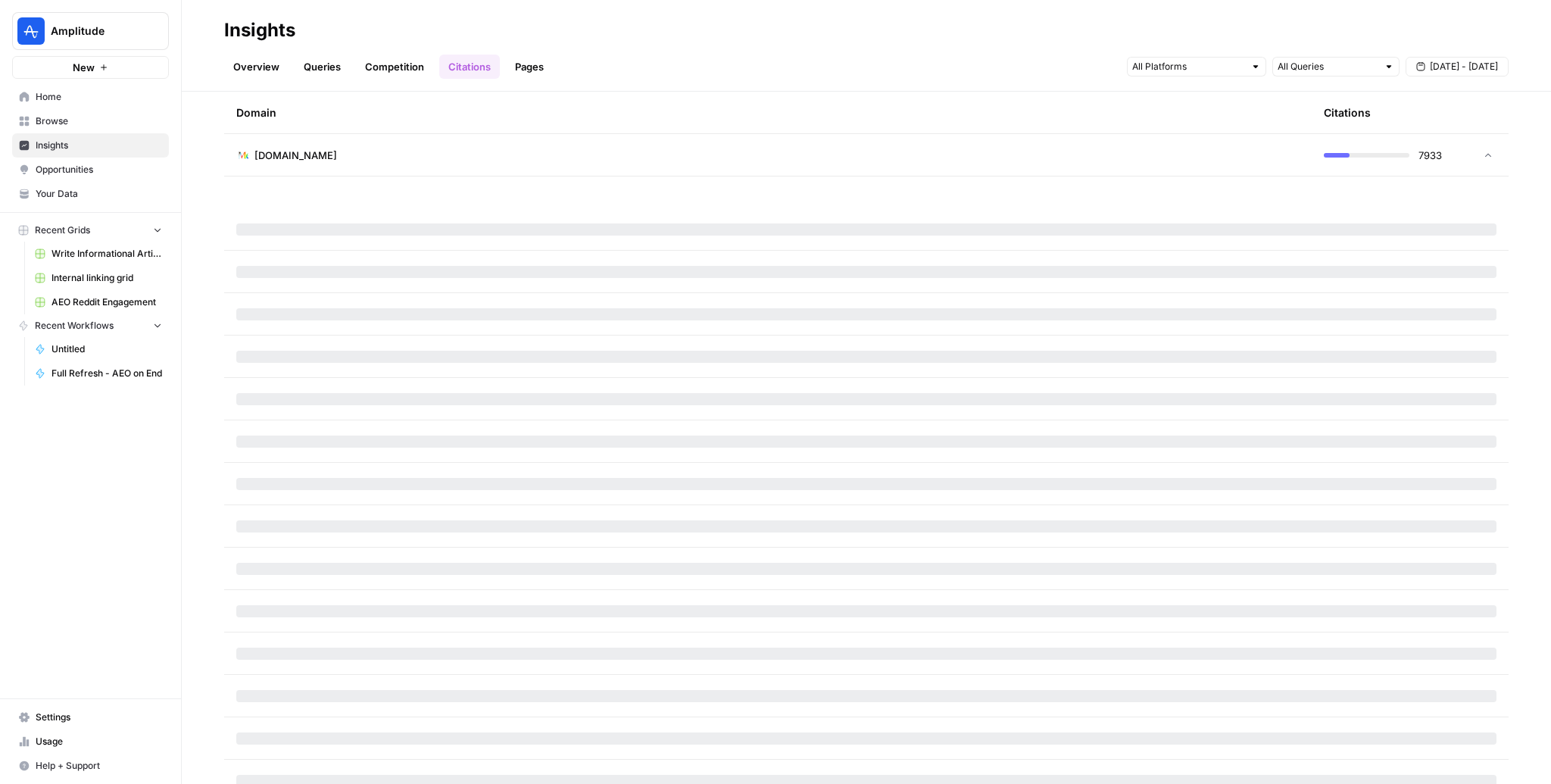
scroll to position [3343, 0]
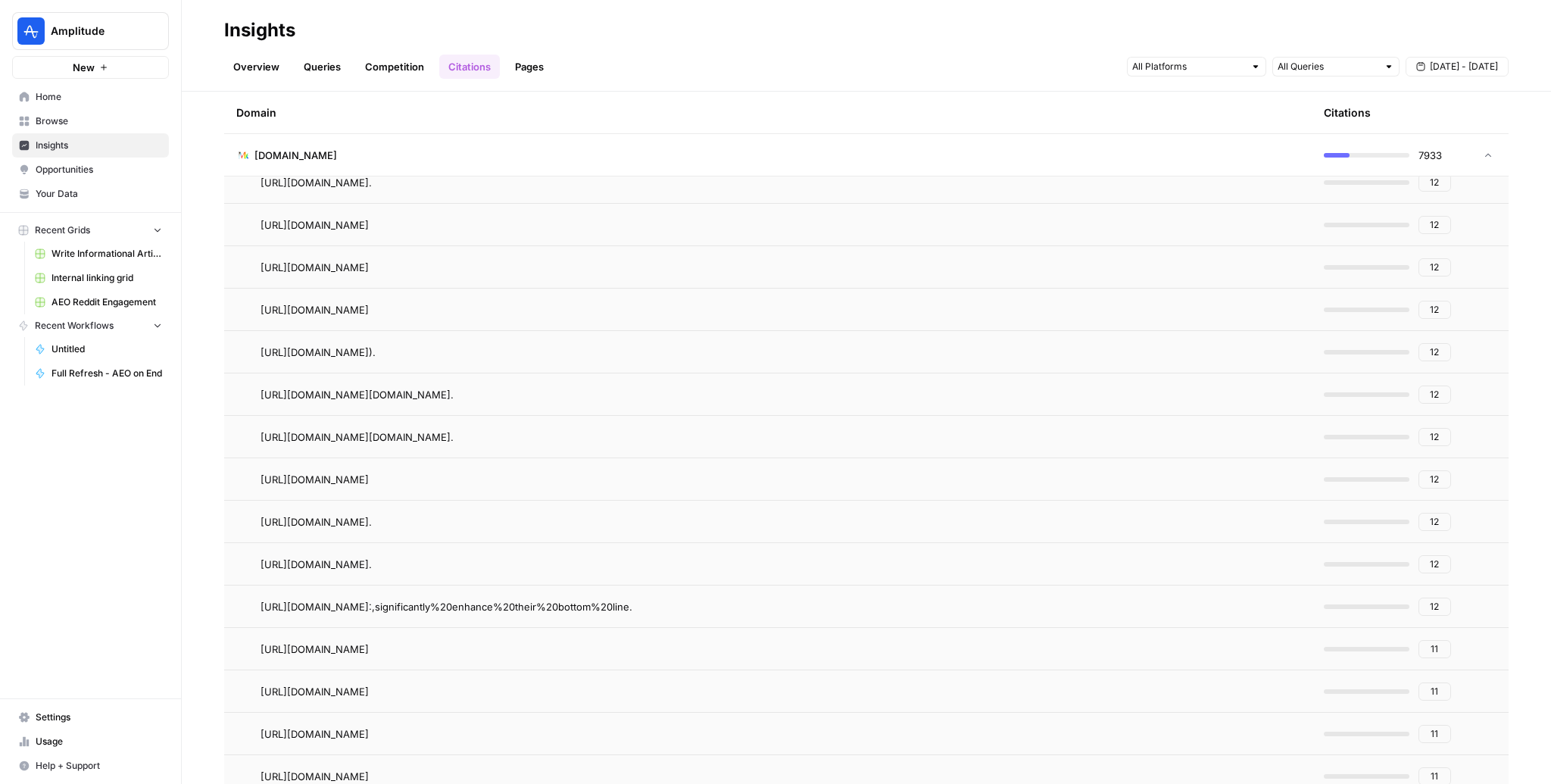
click at [91, 174] on span "Opportunities" at bounding box center [98, 170] width 126 height 14
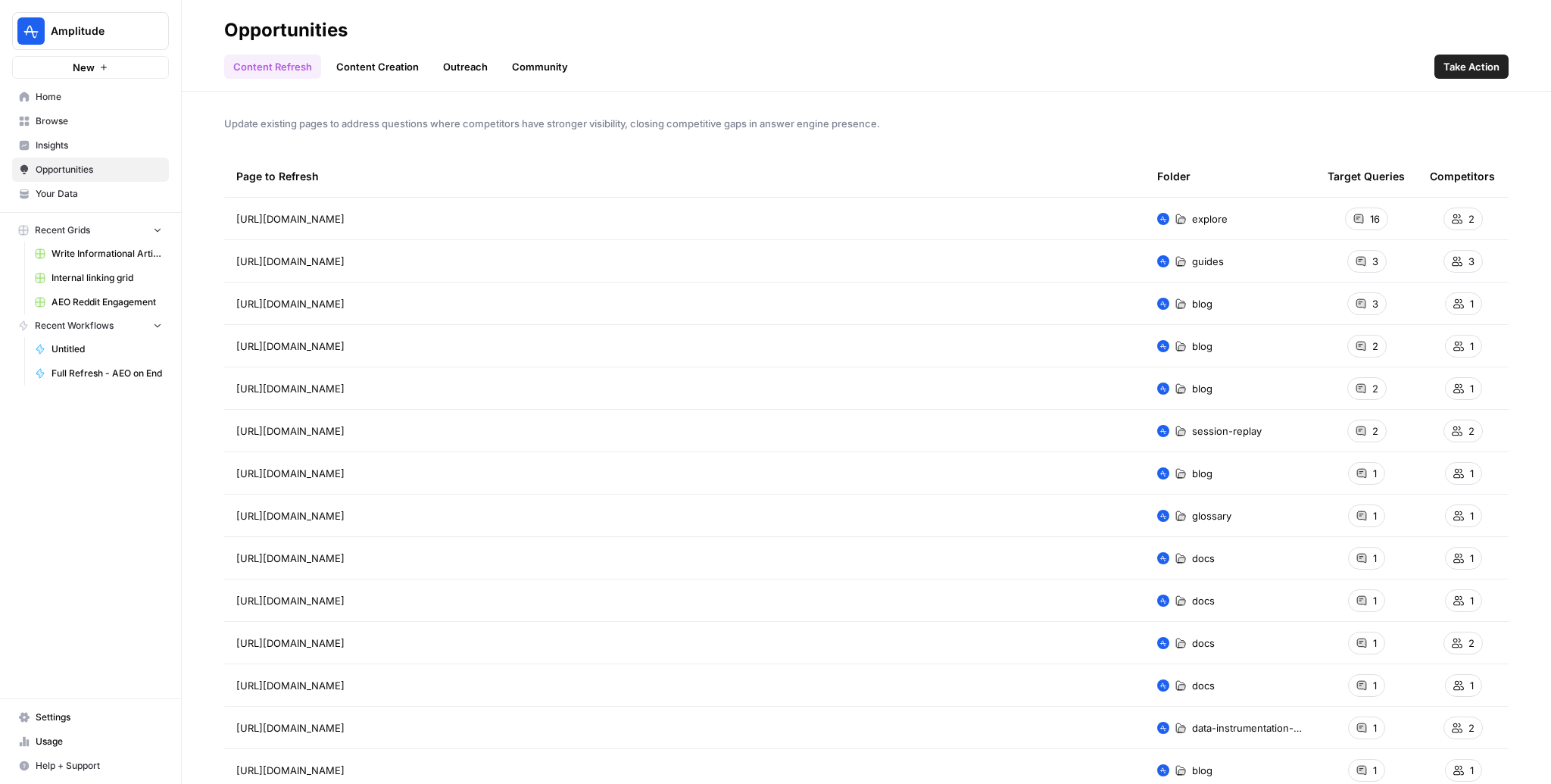
click at [49, 141] on span "Insights" at bounding box center [98, 145] width 126 height 14
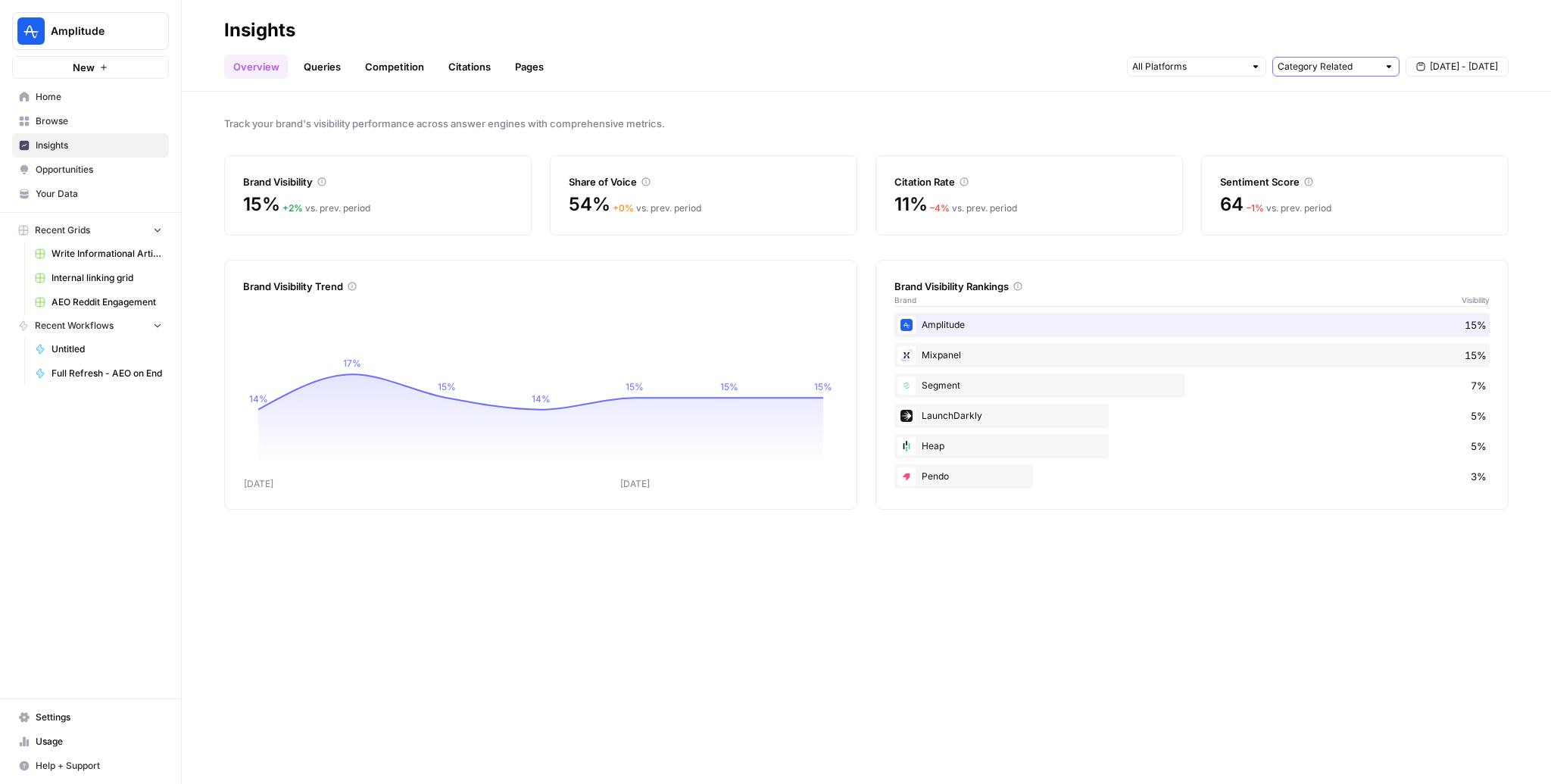
click at [1046, 59] on input "text" at bounding box center [1327, 66] width 100 height 16
click at [1046, 102] on span "All Queries" at bounding box center [1333, 101] width 96 height 16
type input "All Queries"
click at [1046, 62] on input "text" at bounding box center [1327, 66] width 100 height 16
click at [1046, 146] on span "Category Related" at bounding box center [1333, 143] width 96 height 16
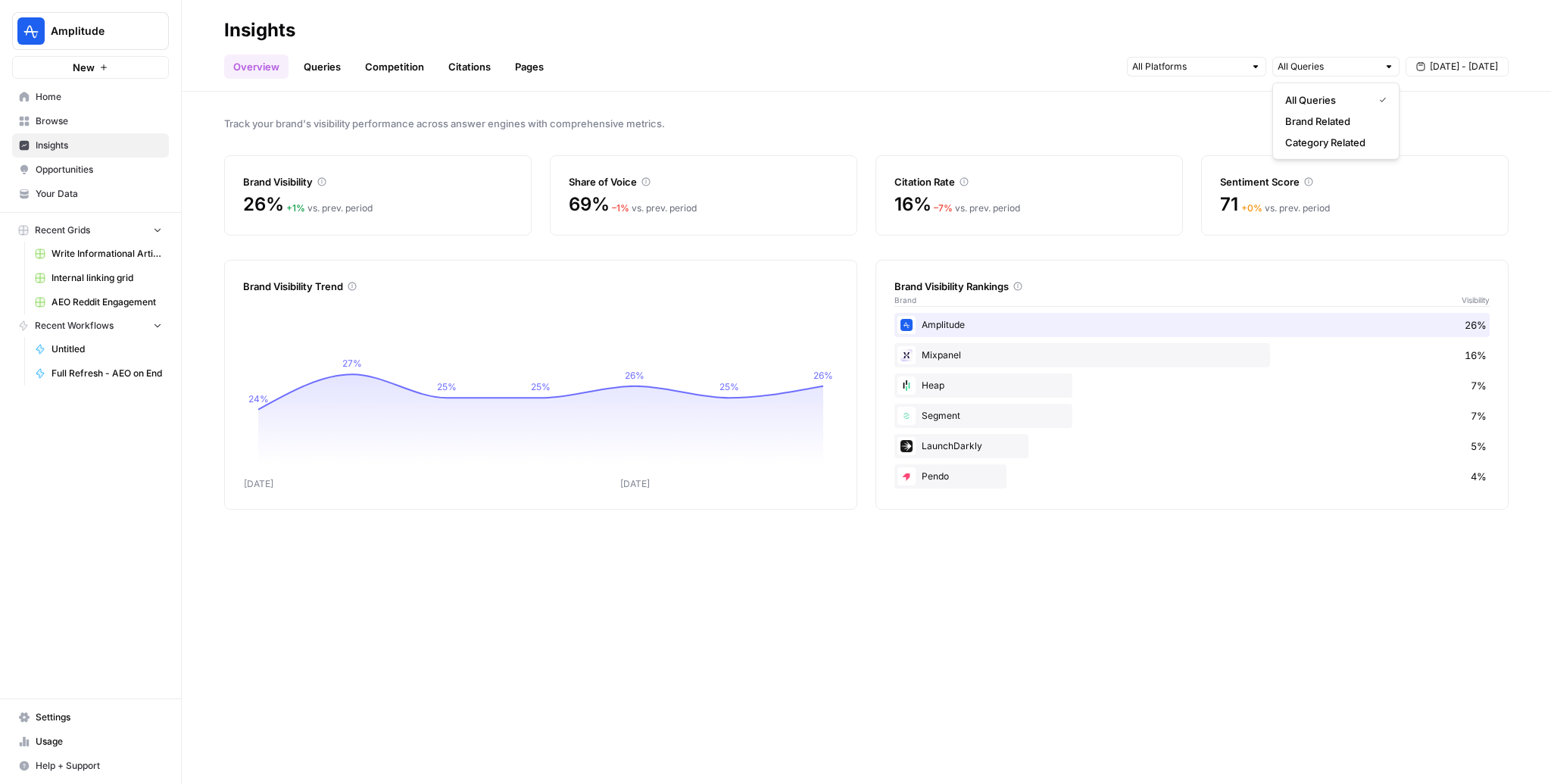
type input "Category Related"
click at [1046, 65] on span "Aug 27 - Sep 2" at bounding box center [1464, 66] width 68 height 14
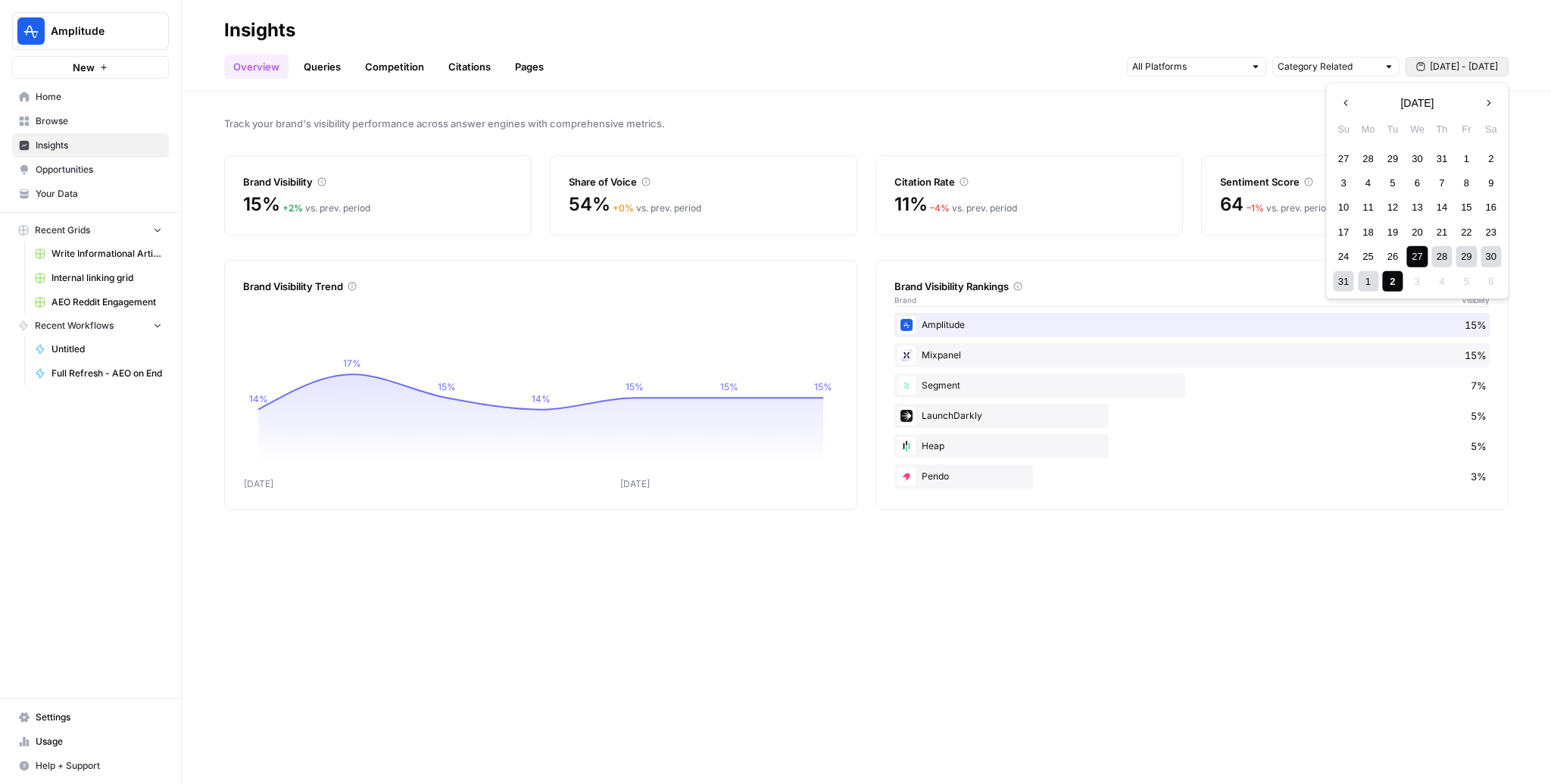
click at [1046, 95] on button "Next month" at bounding box center [1488, 103] width 27 height 27
click at [1046, 96] on button "Previous month" at bounding box center [1346, 103] width 27 height 27
click at [1046, 255] on div "25" at bounding box center [1367, 256] width 21 height 21
click at [1046, 287] on div "31" at bounding box center [1343, 281] width 21 height 21
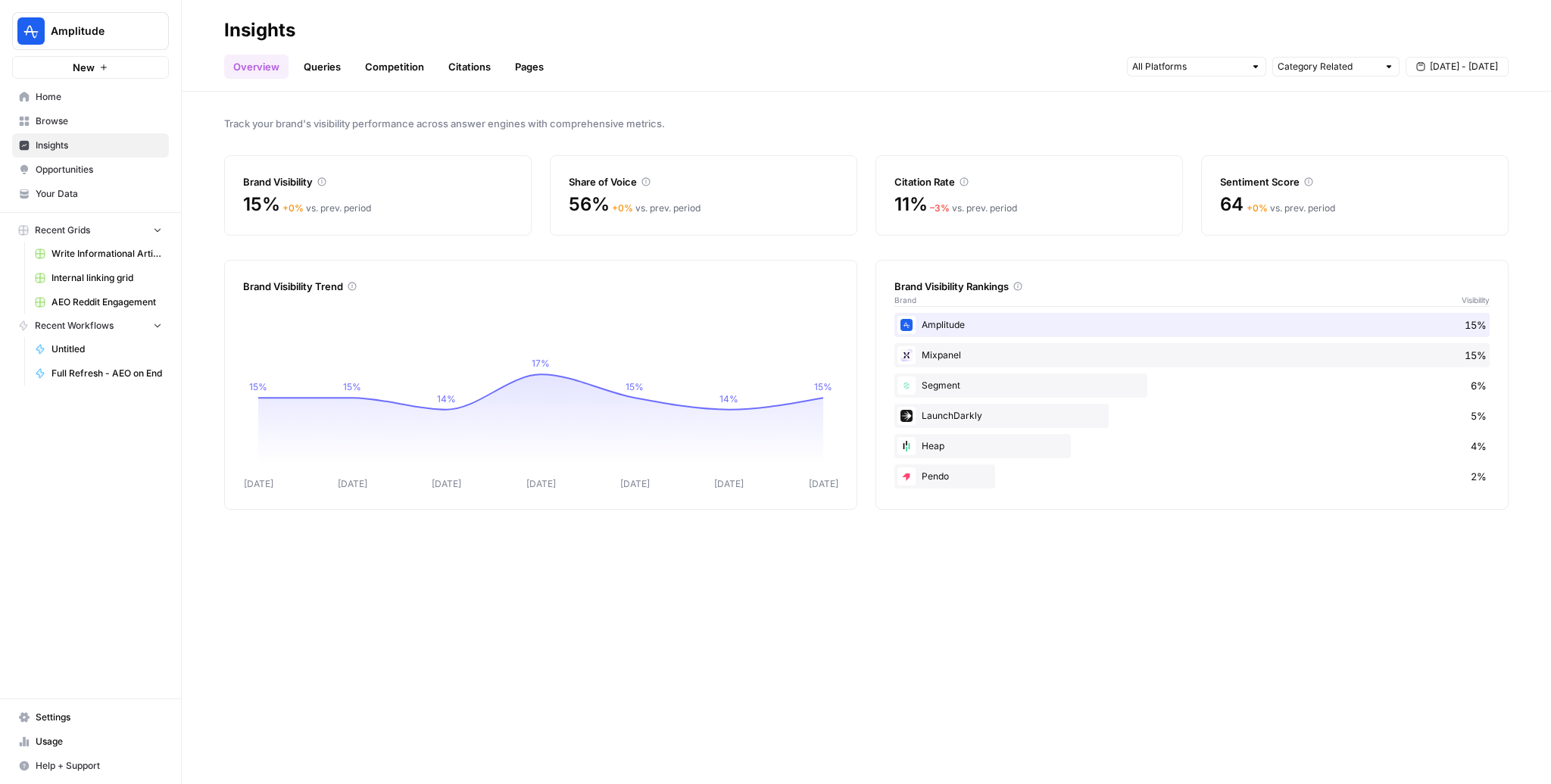
click at [62, 126] on span "Browse" at bounding box center [98, 121] width 126 height 14
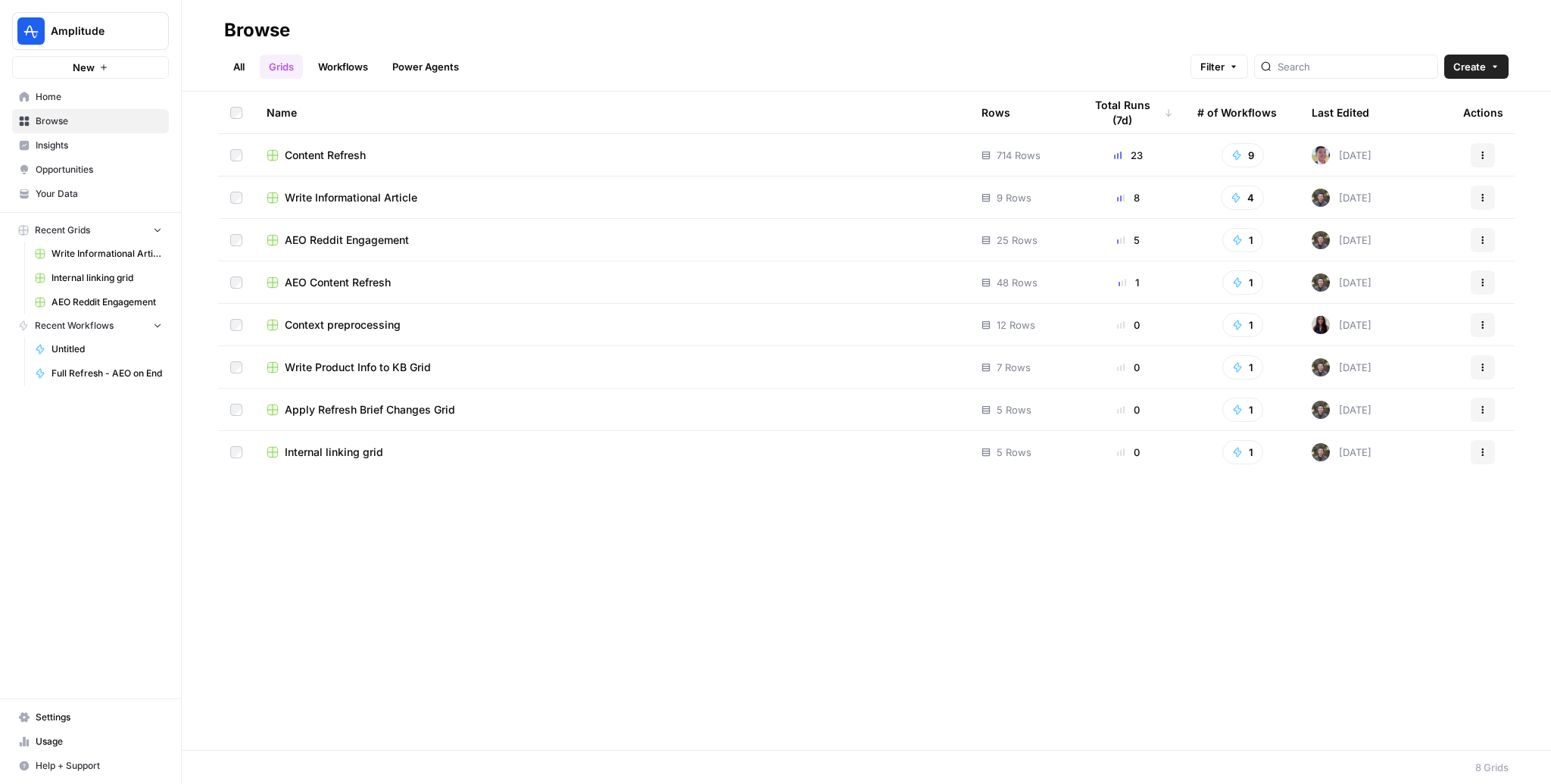
click at [363, 452] on span "Internal linking grid" at bounding box center [334, 452] width 99 height 16
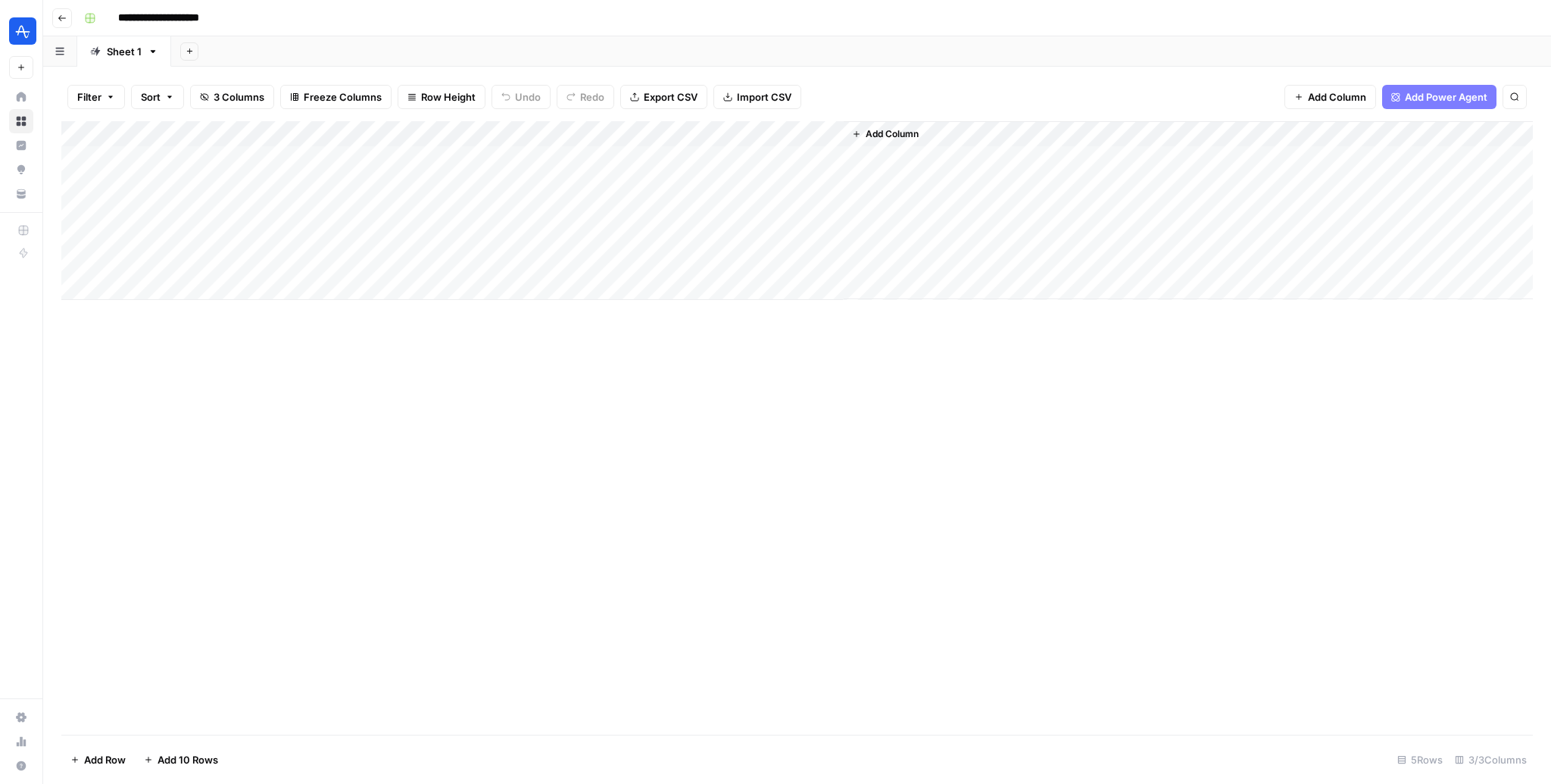
click at [815, 133] on div "Add Column" at bounding box center [797, 210] width 1472 height 179
click at [625, 282] on span "Edit Workflow" at bounding box center [647, 282] width 133 height 16
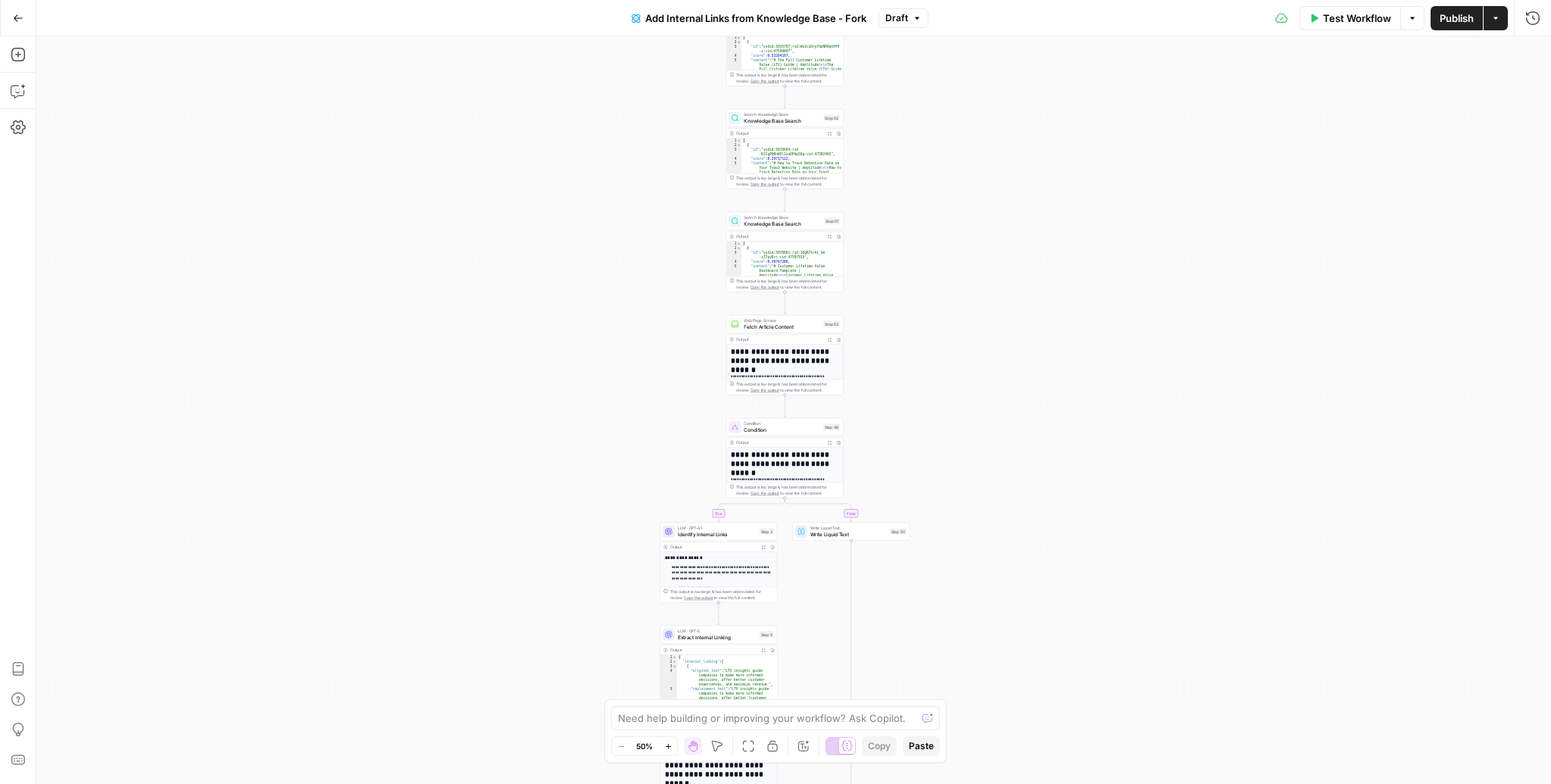
click at [109, 113] on div "true false Workflow Set Inputs Inputs Search Knowledge Base Knowledge Base Sear…" at bounding box center [793, 409] width 1515 height 747
